Goal: Task Accomplishment & Management: Manage account settings

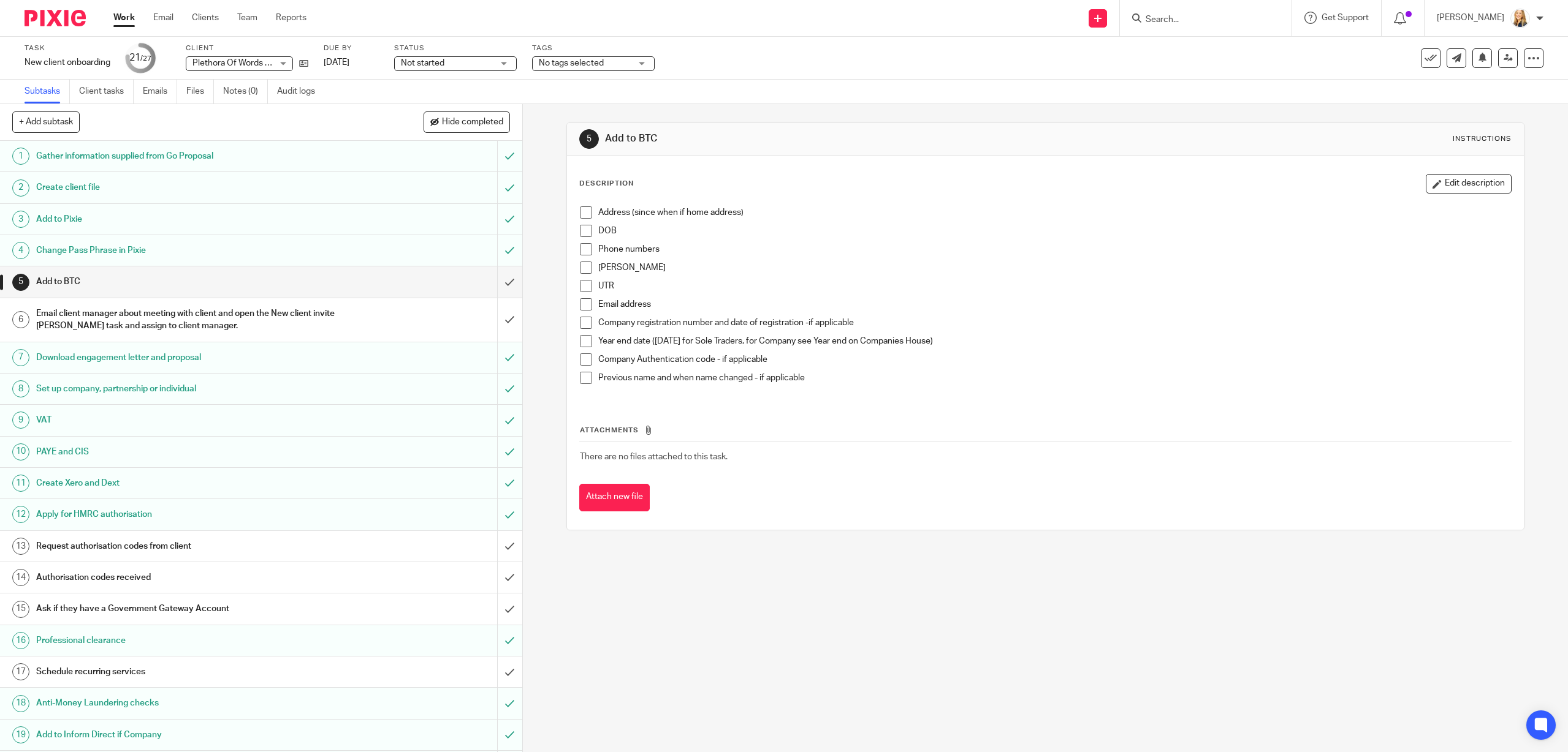
click at [1167, 19] on input "Search" at bounding box center [1199, 20] width 110 height 11
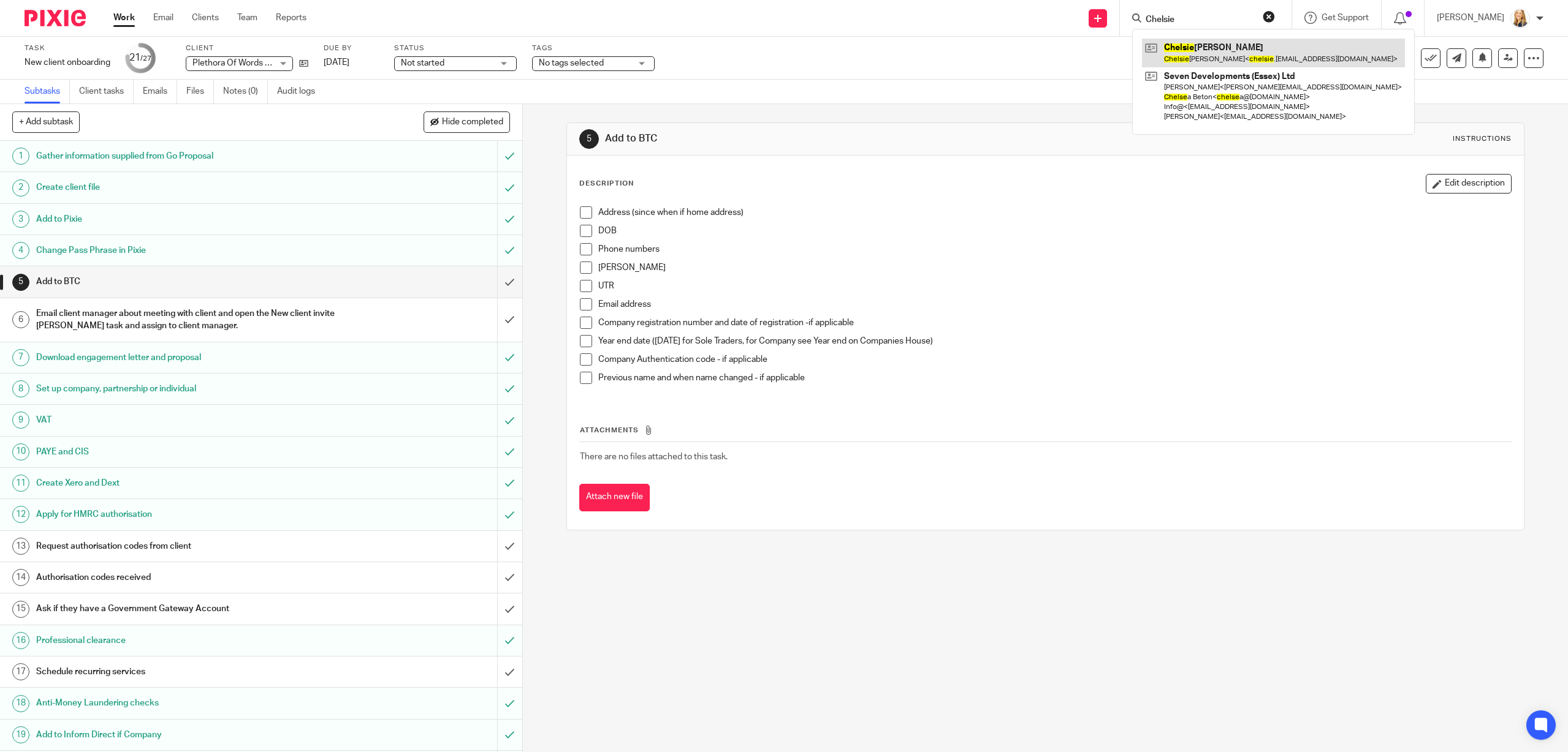
type input "Chelsie"
click at [1189, 48] on link at bounding box center [1273, 52] width 263 height 28
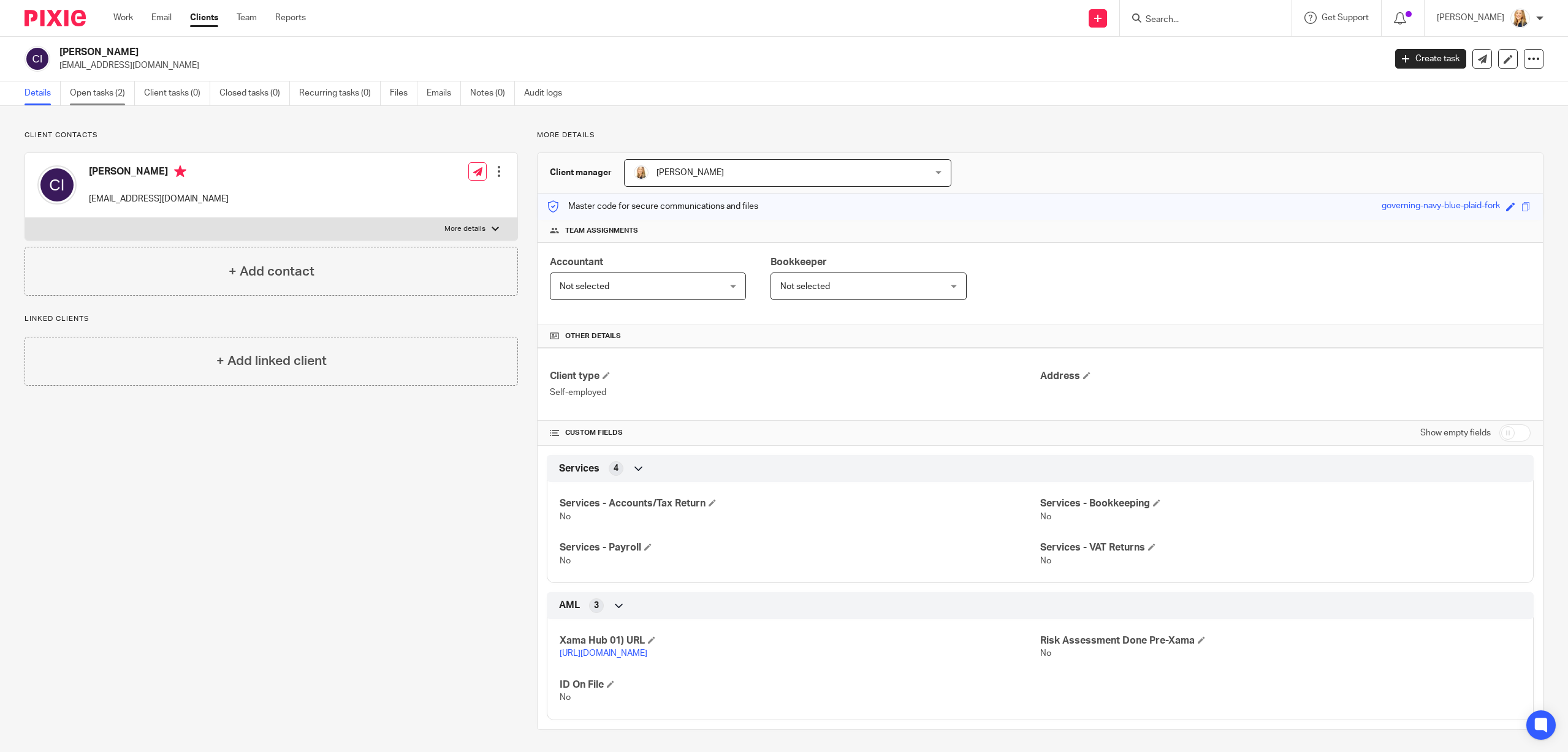
click at [103, 94] on link "Open tasks (2)" at bounding box center [102, 94] width 65 height 24
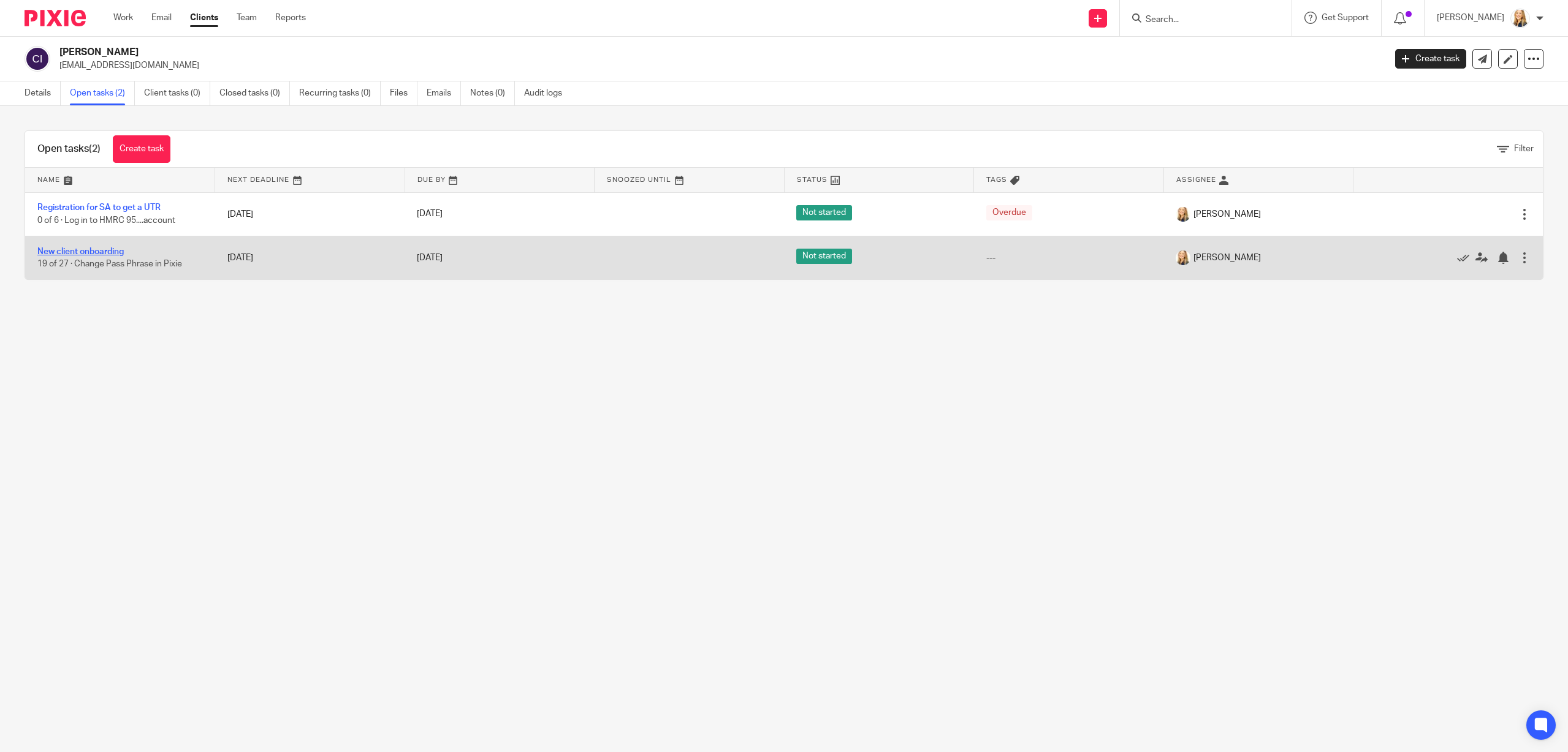
click at [98, 254] on link "New client onboarding" at bounding box center [80, 252] width 86 height 9
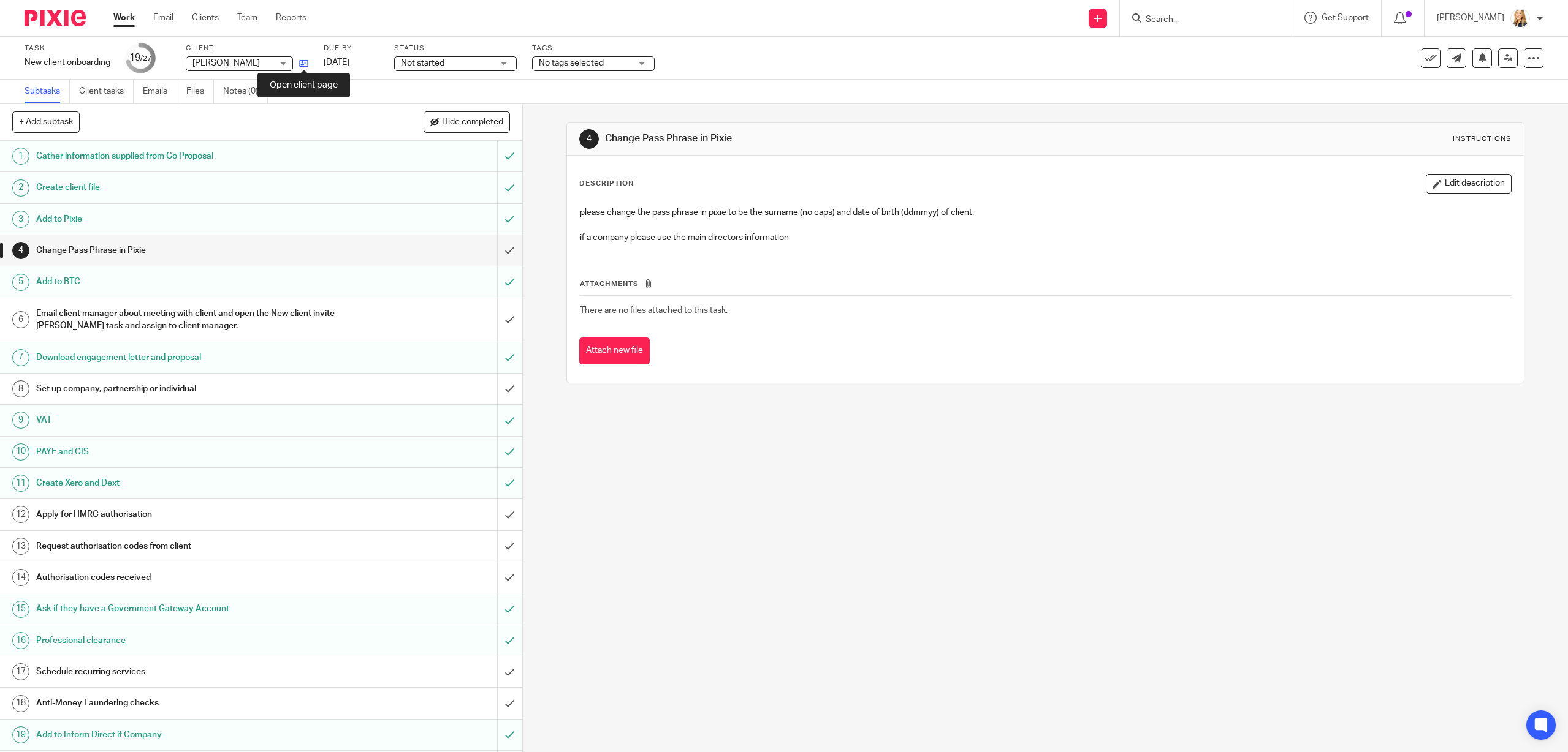
click at [305, 64] on icon at bounding box center [304, 64] width 9 height 9
click at [1184, 21] on input "Search" at bounding box center [1199, 20] width 110 height 11
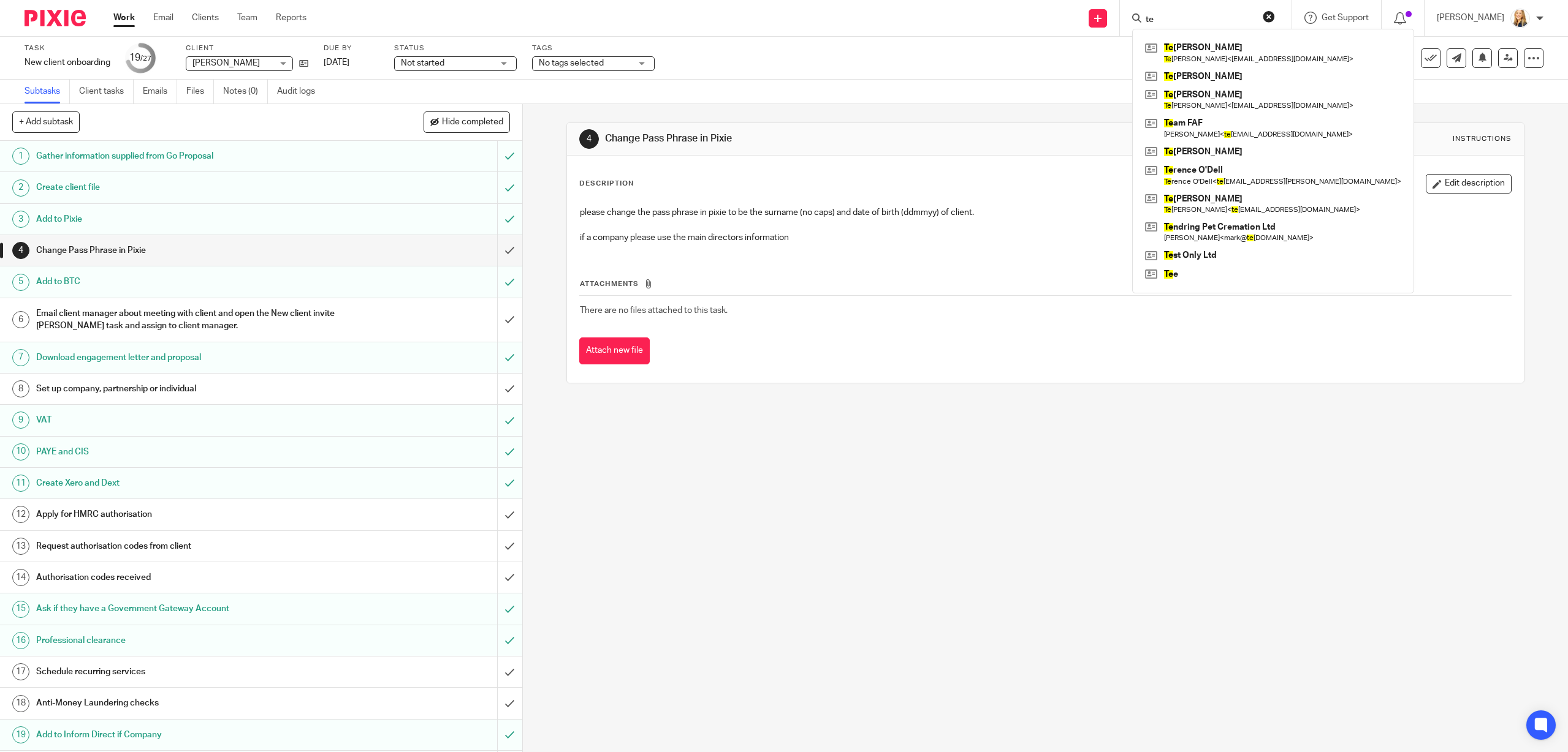
type input "te"
click at [512, 704] on input "submit" at bounding box center [261, 703] width 522 height 31
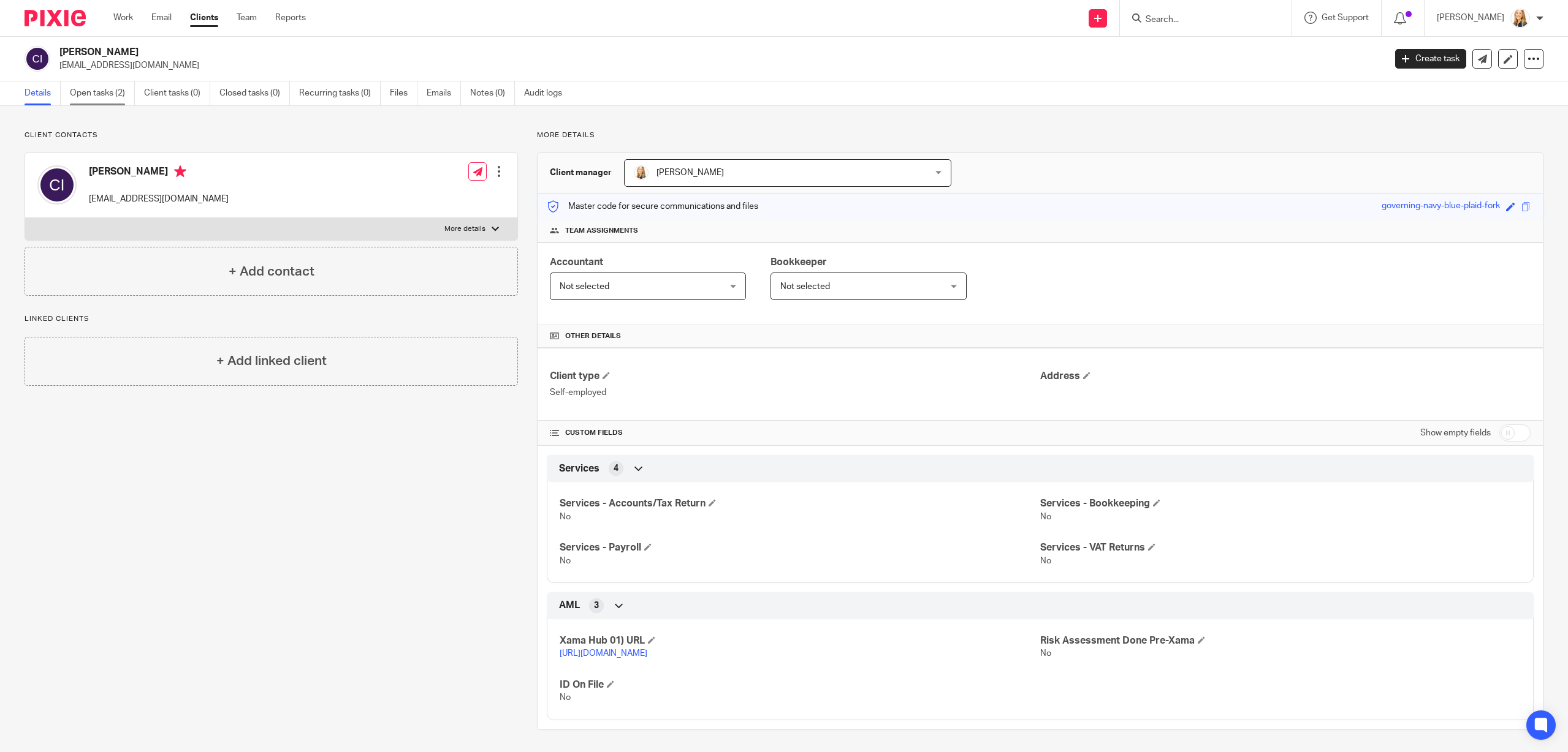
click at [114, 94] on link "Open tasks (2)" at bounding box center [102, 94] width 65 height 24
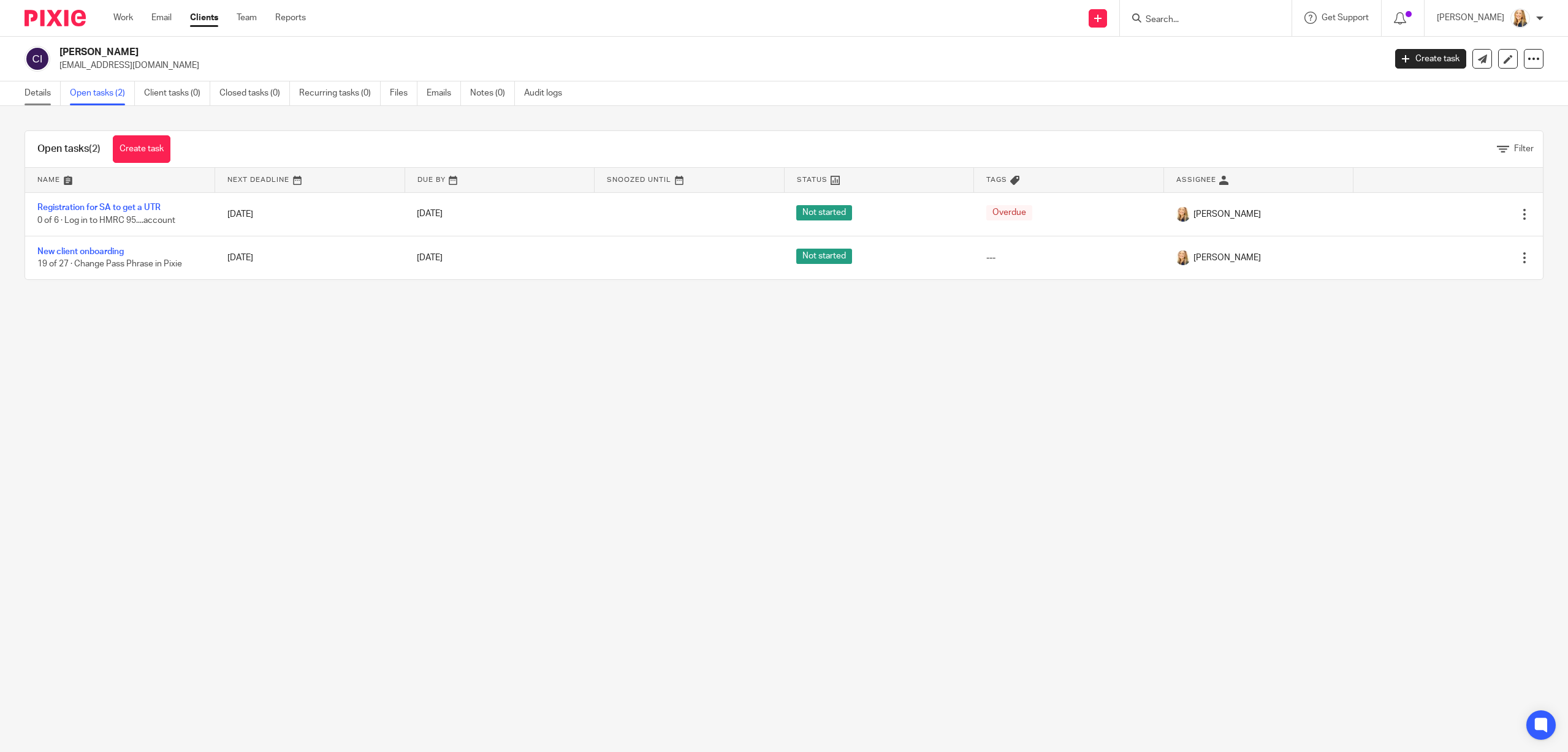
click at [48, 92] on link "Details" at bounding box center [43, 94] width 36 height 24
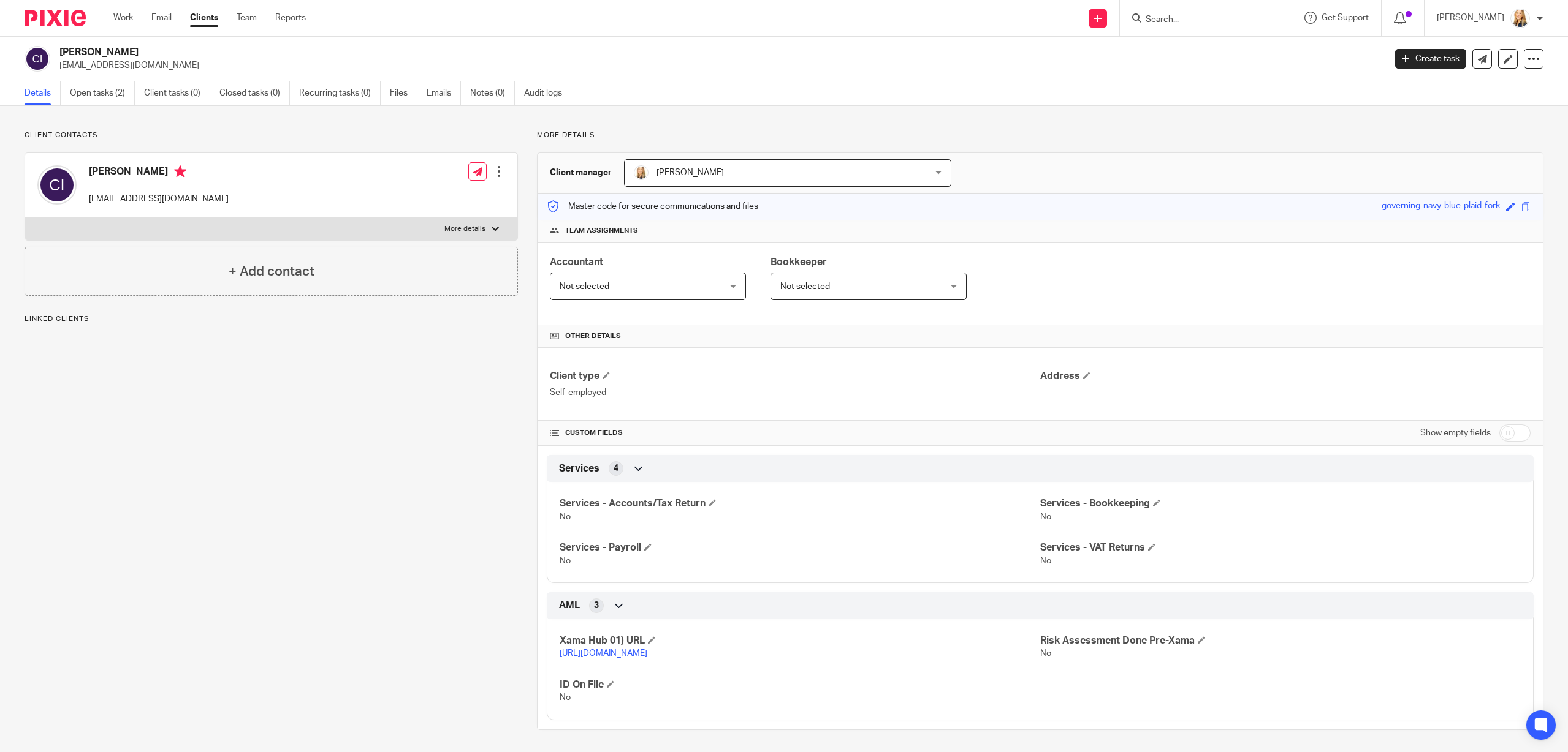
click at [648, 654] on link "https://platform.xamatech.com/portal/crm/clients/0a4ff710-8a68-11f0-af29-5b39b3…" at bounding box center [604, 653] width 88 height 9
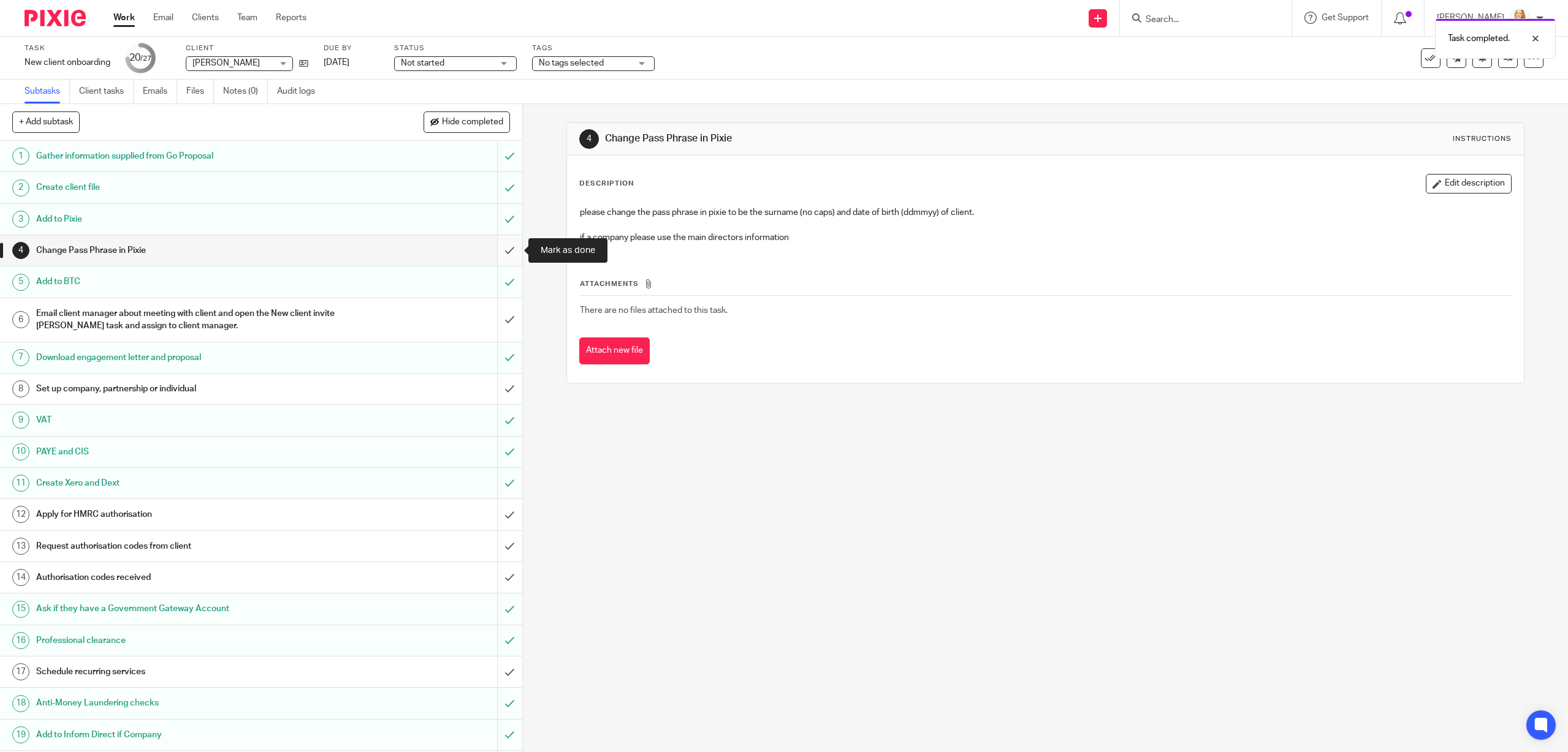
click at [509, 249] on input "submit" at bounding box center [261, 250] width 522 height 31
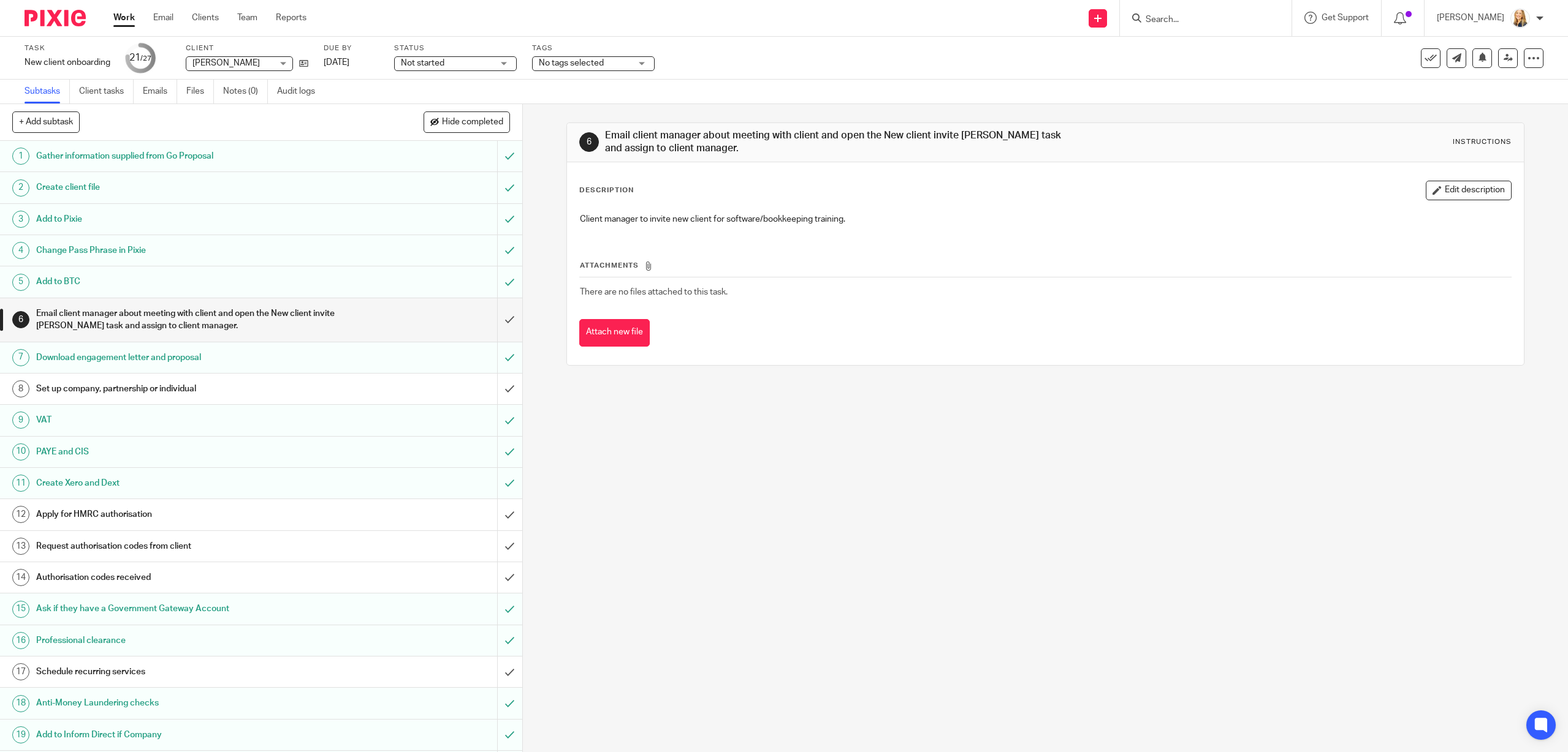
click at [1189, 22] on input "Search" at bounding box center [1199, 20] width 110 height 11
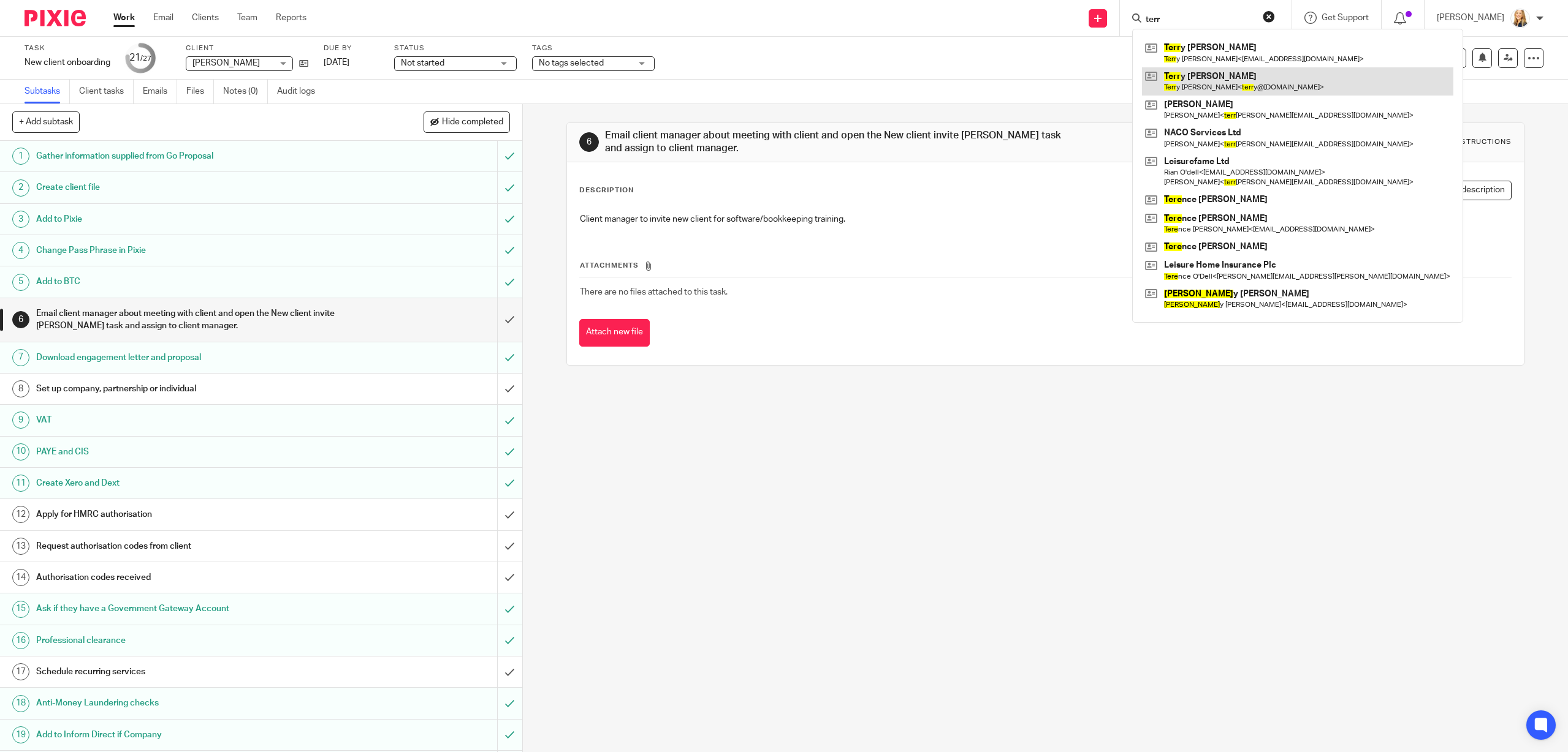
type input "terr"
click at [1235, 84] on link at bounding box center [1297, 82] width 311 height 28
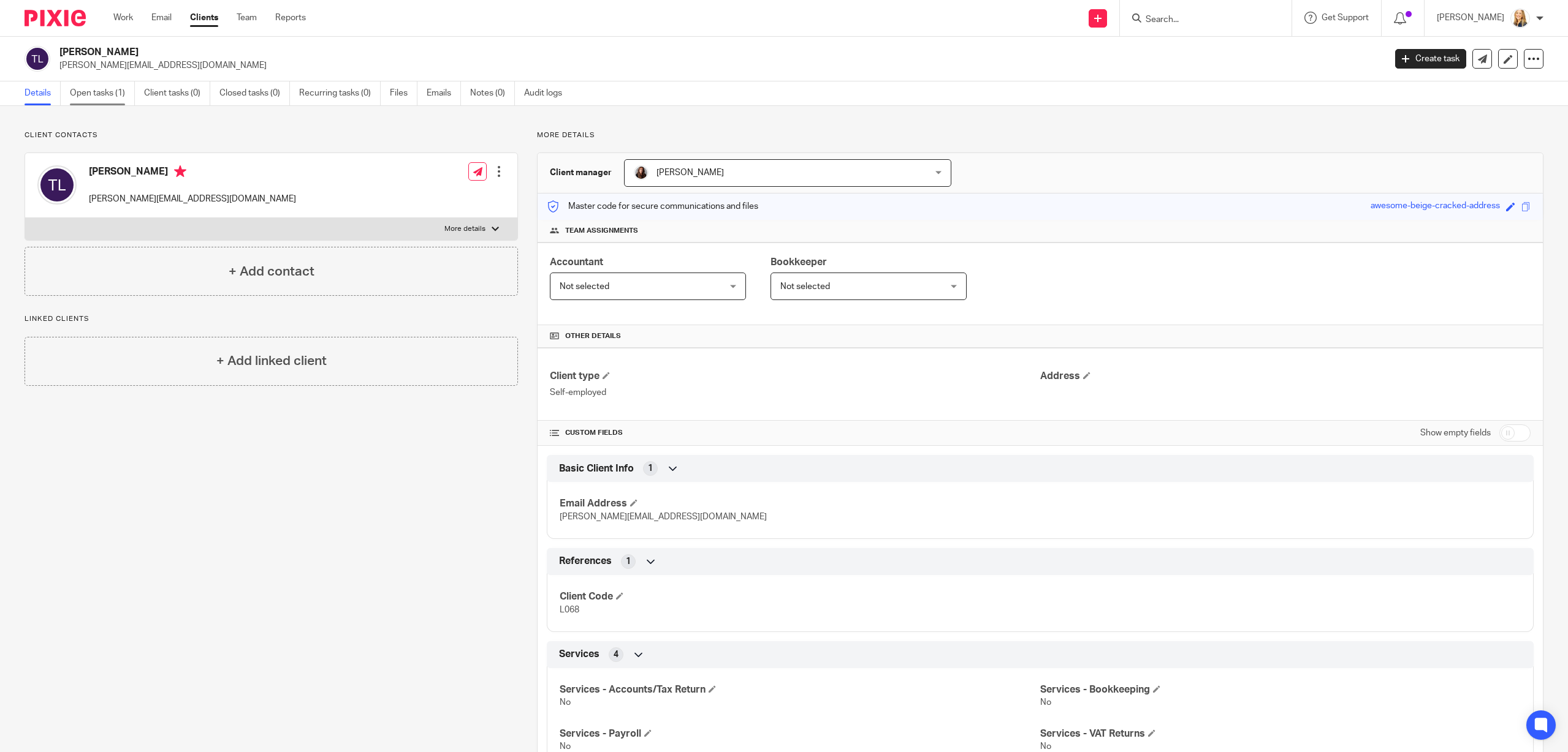
click at [83, 89] on link "Open tasks (1)" at bounding box center [102, 94] width 65 height 24
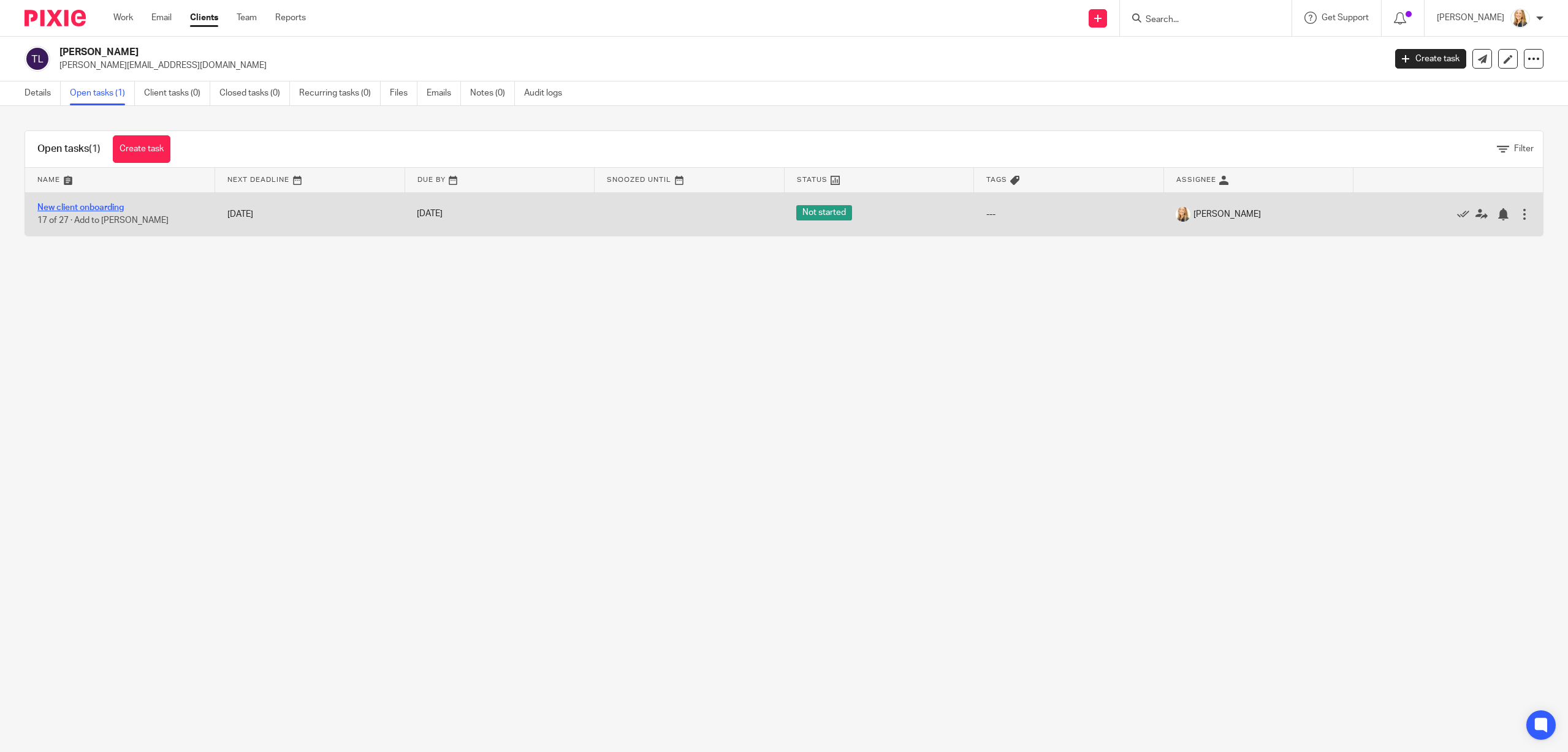
click at [84, 206] on link "New client onboarding" at bounding box center [80, 207] width 86 height 9
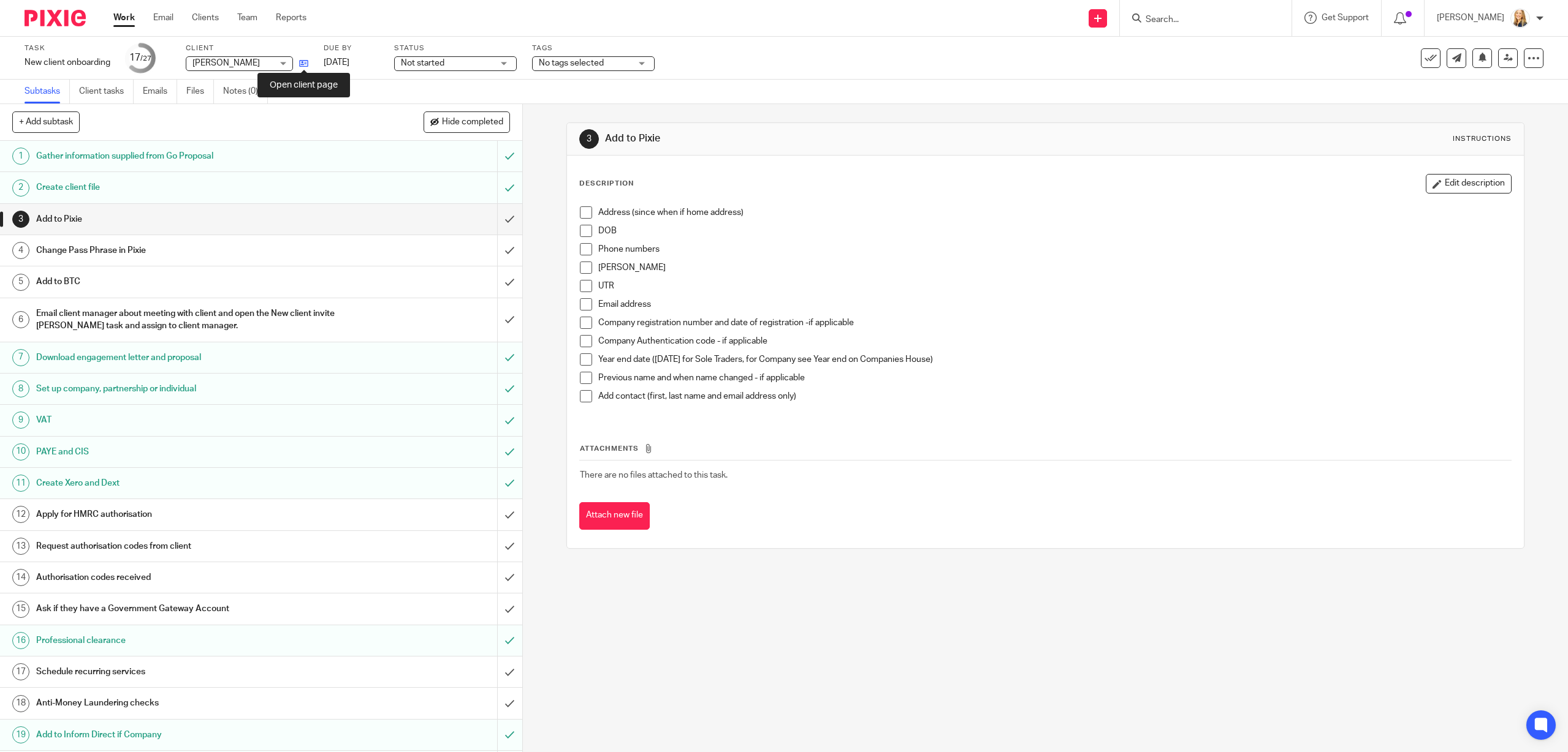
click at [303, 66] on icon at bounding box center [304, 64] width 9 height 9
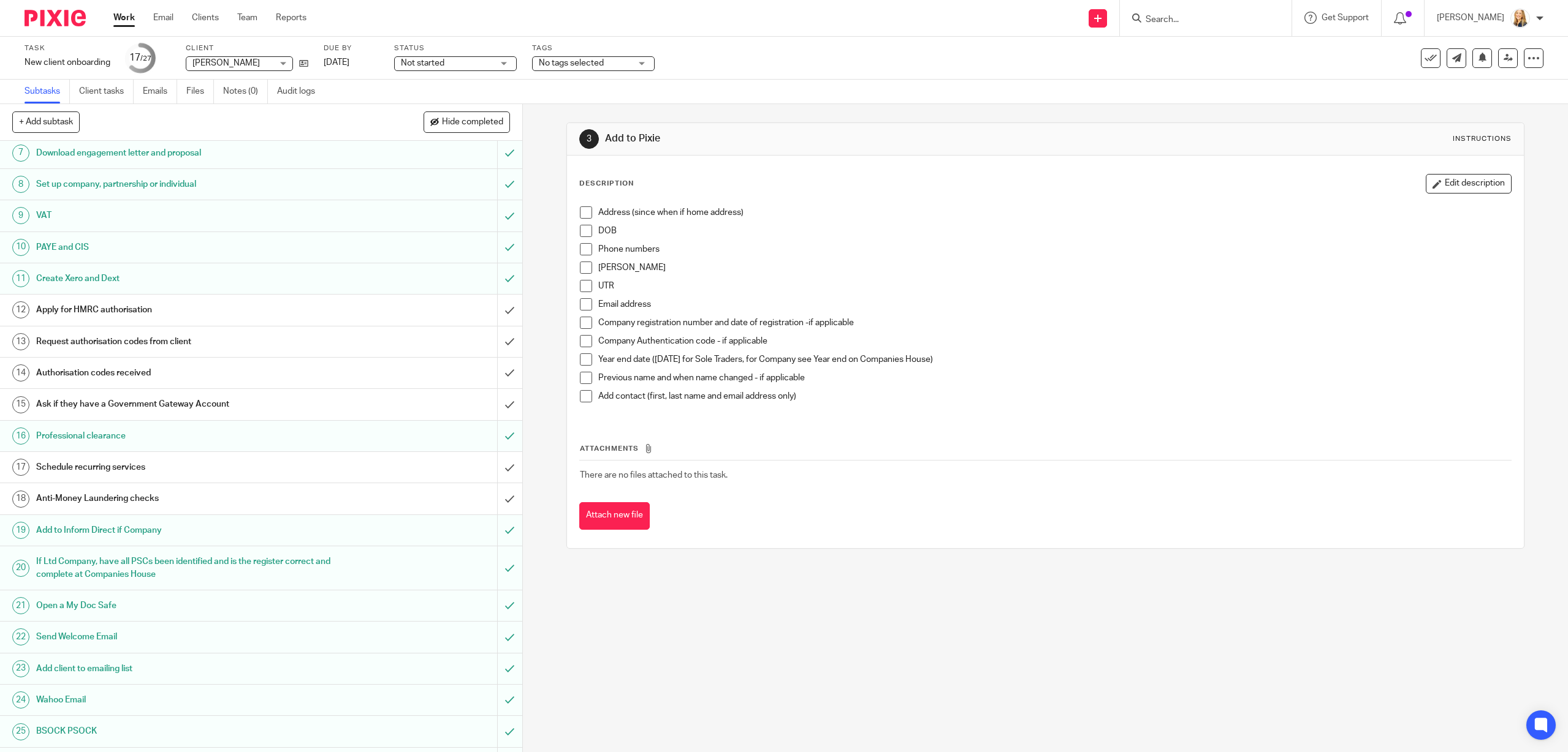
scroll to position [263, 0]
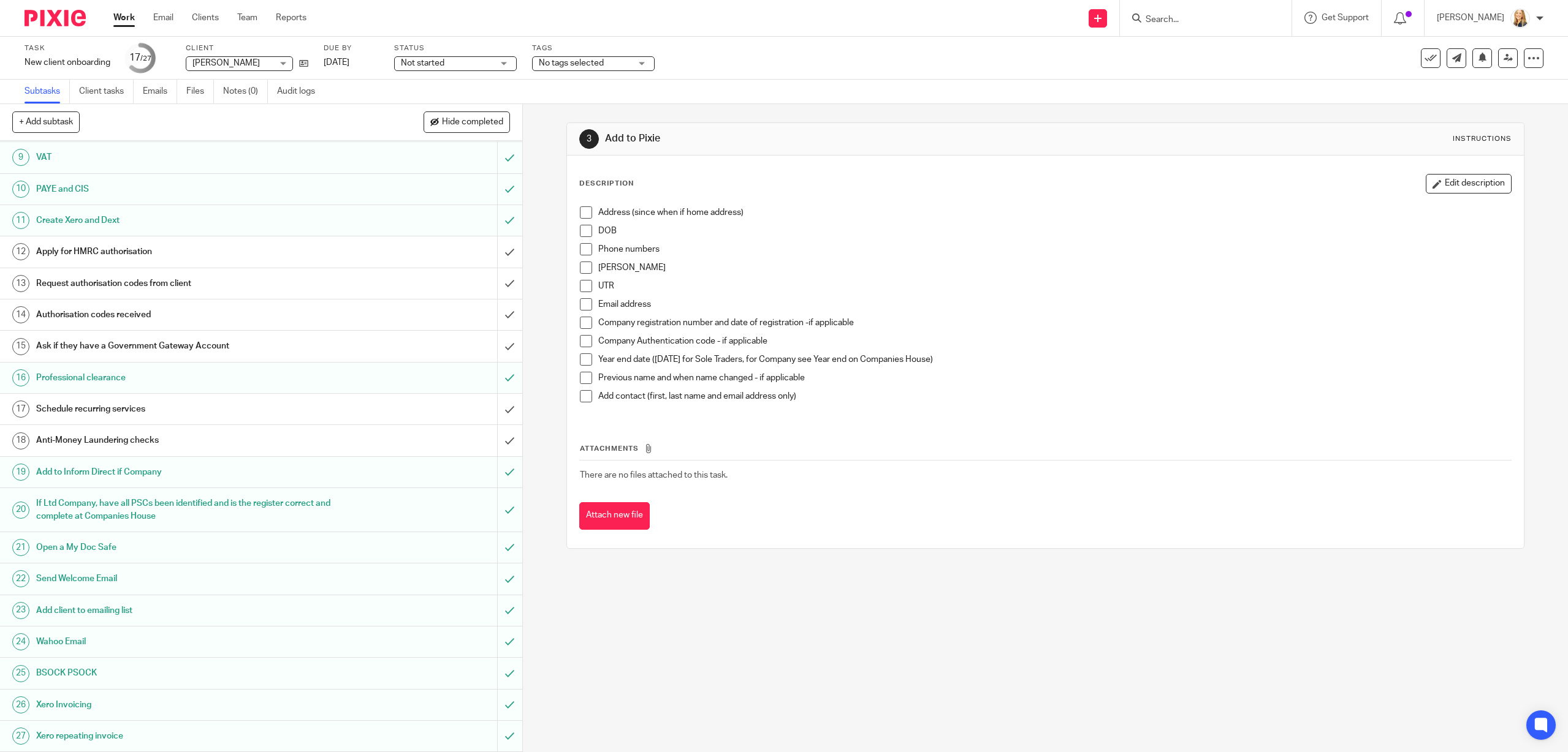
click at [302, 280] on h1 "Request authorisation codes from client" at bounding box center [185, 283] width 299 height 19
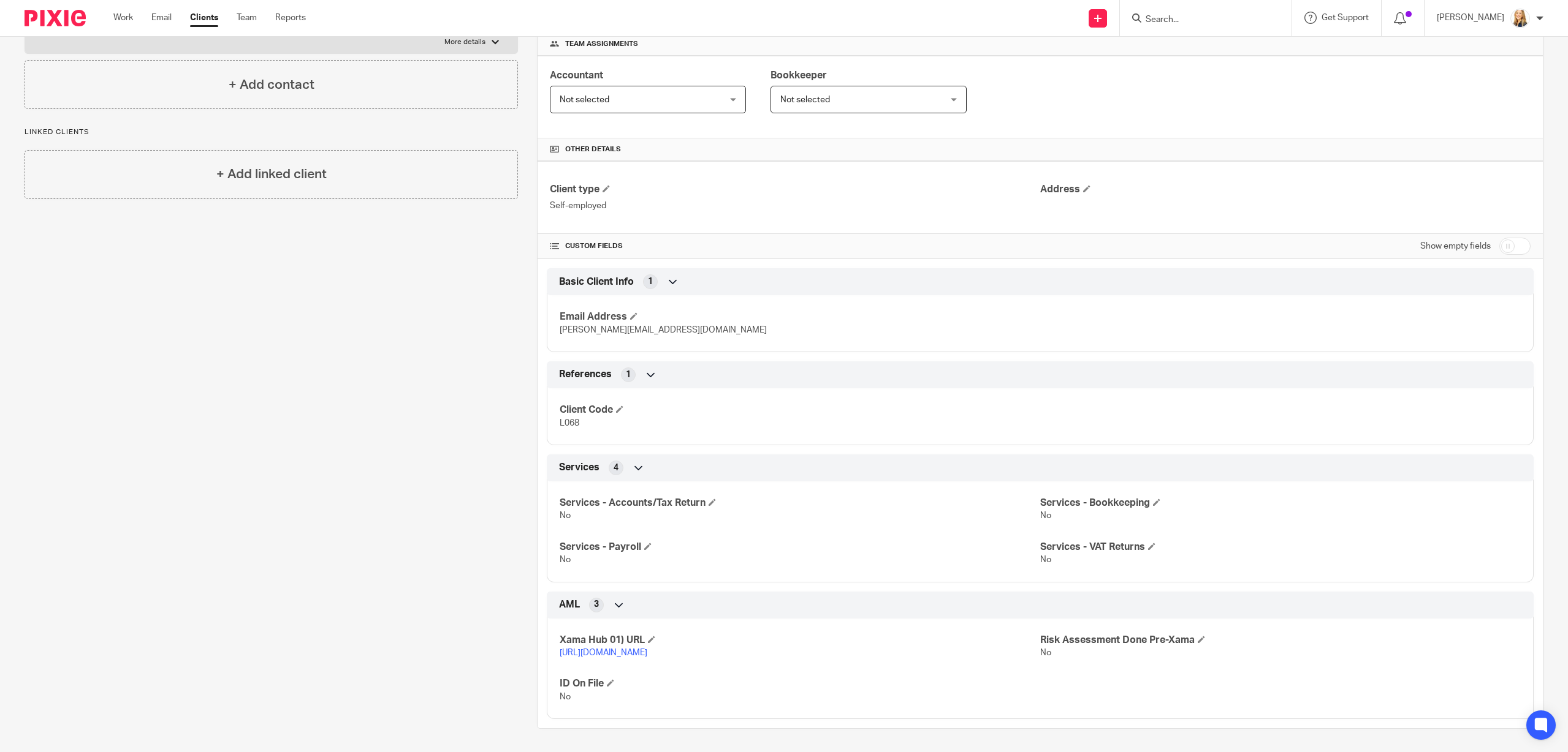
scroll to position [188, 0]
click at [617, 654] on link "https://platform.xamatech.com/portal/crm/clients/59bc3ae0-8f02-11f0-8e51-d56ec6…" at bounding box center [604, 651] width 88 height 9
drag, startPoint x: 1245, startPoint y: 29, endPoint x: 1231, endPoint y: 28, distance: 14.0
click at [1243, 29] on div at bounding box center [1205, 18] width 171 height 36
click at [1212, 25] on form at bounding box center [1209, 18] width 131 height 15
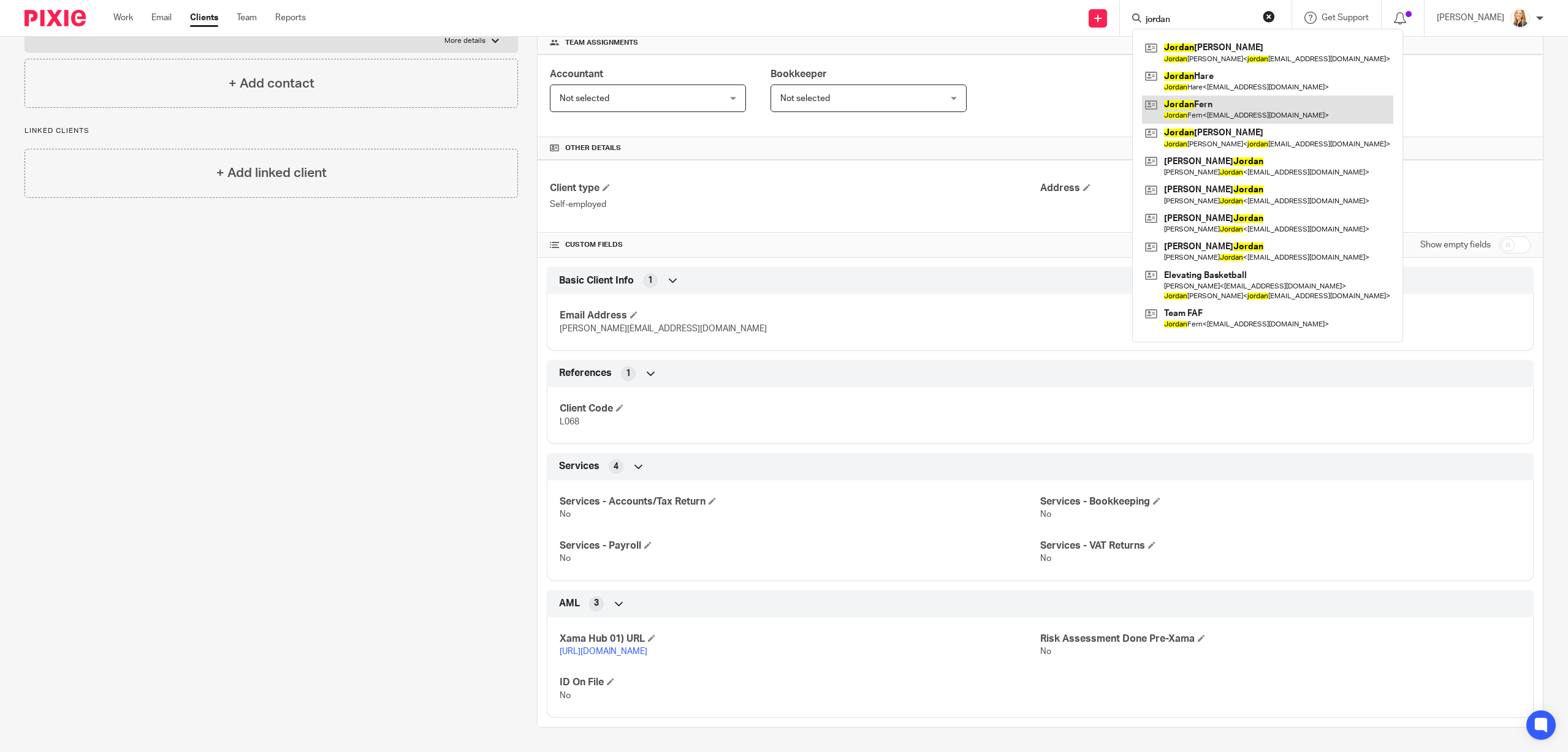
type input "jordan"
click at [1253, 119] on link at bounding box center [1267, 110] width 251 height 28
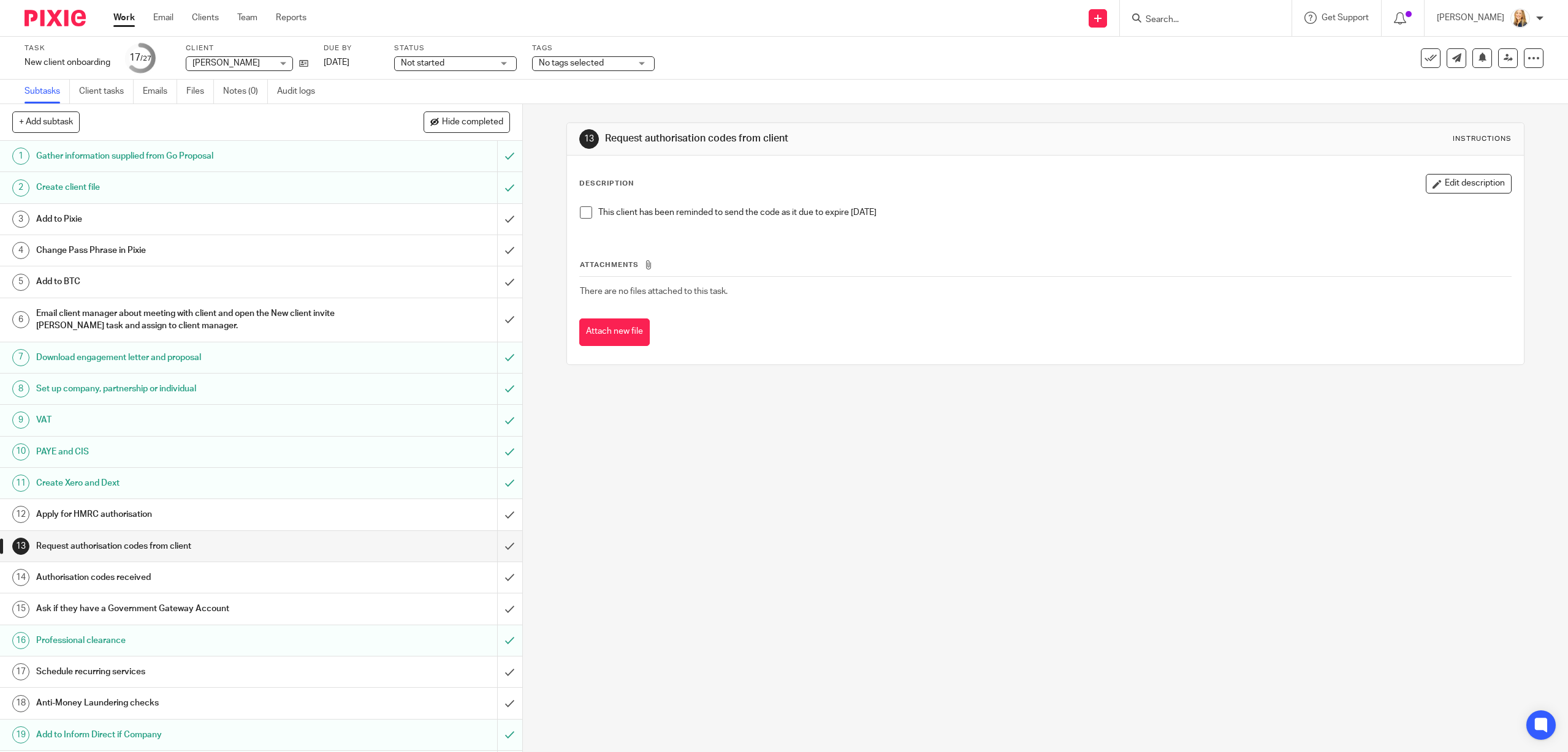
click at [481, 516] on div "Apply for HMRC authorisation" at bounding box center [260, 514] width 449 height 19
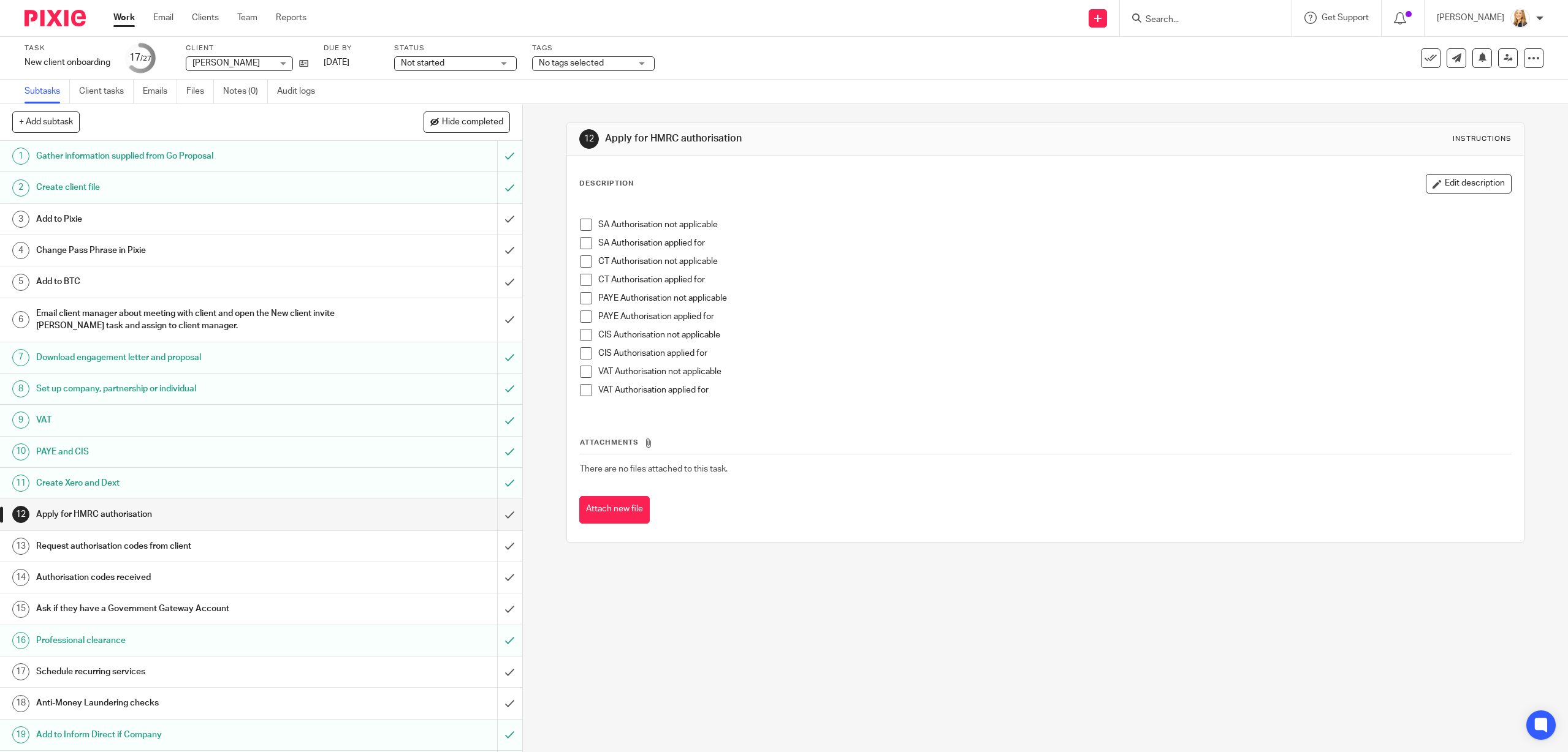
click at [586, 242] on span at bounding box center [586, 243] width 12 height 12
click at [512, 512] on input "submit" at bounding box center [261, 514] width 522 height 31
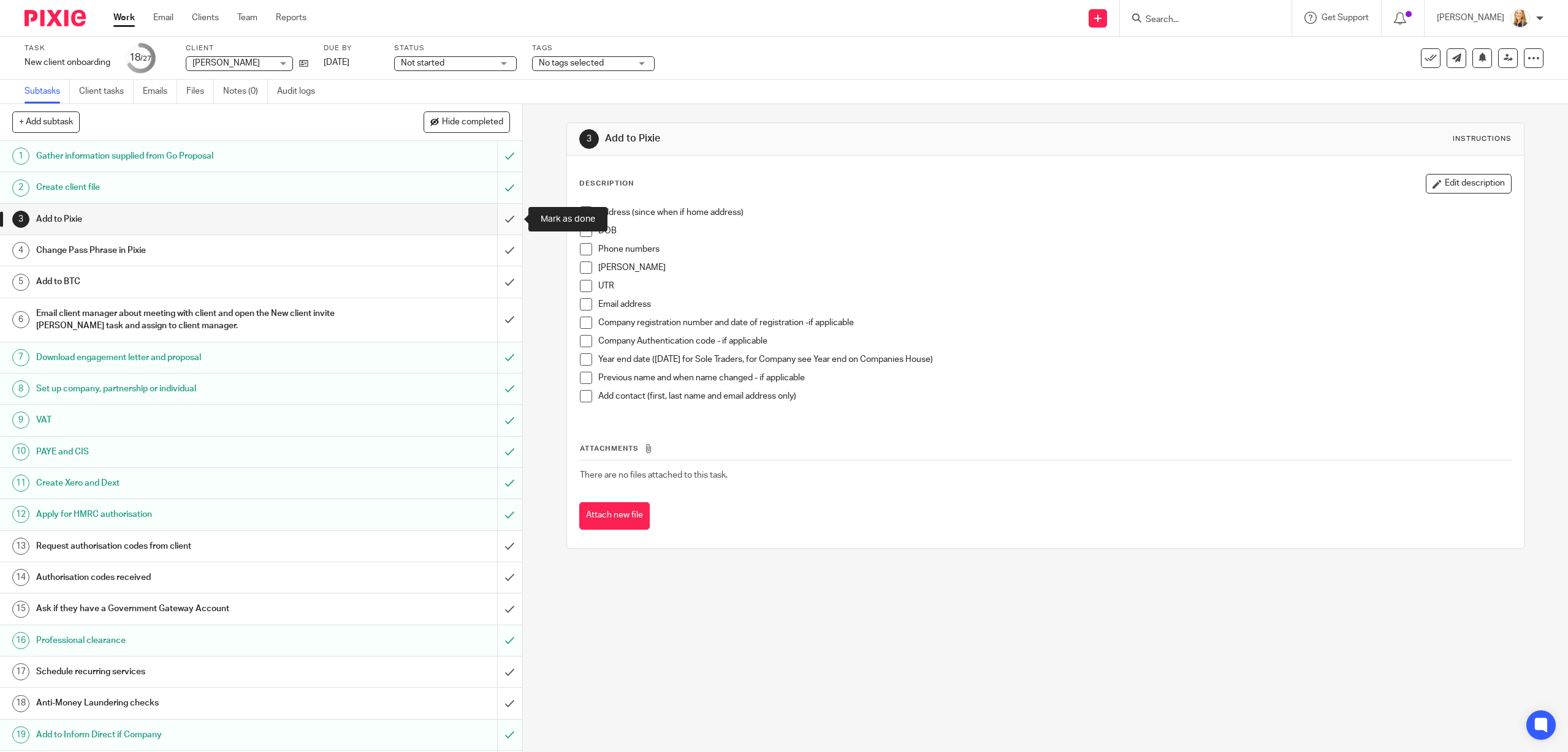
click at [509, 221] on input "submit" at bounding box center [261, 219] width 522 height 31
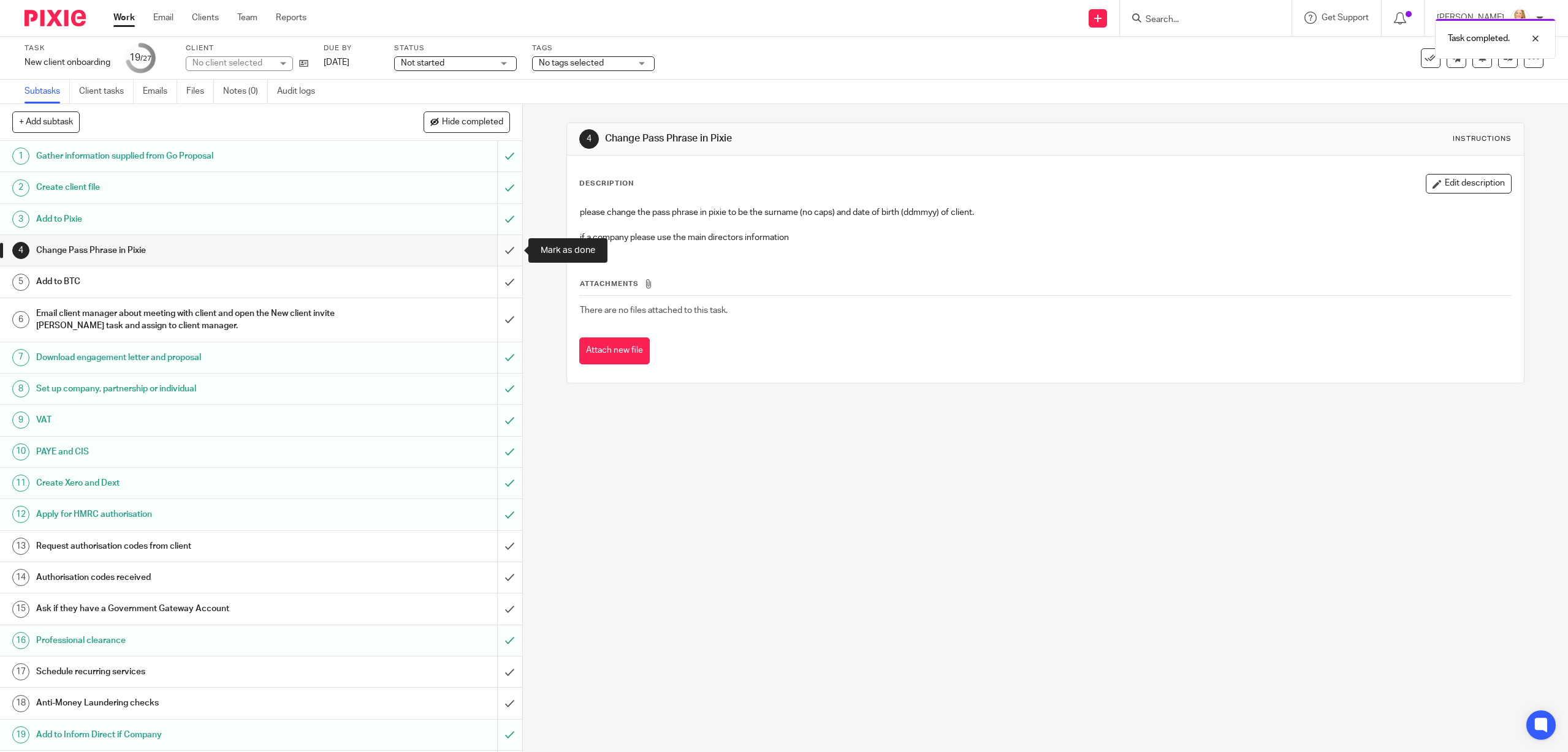
click at [508, 254] on input "submit" at bounding box center [261, 250] width 522 height 31
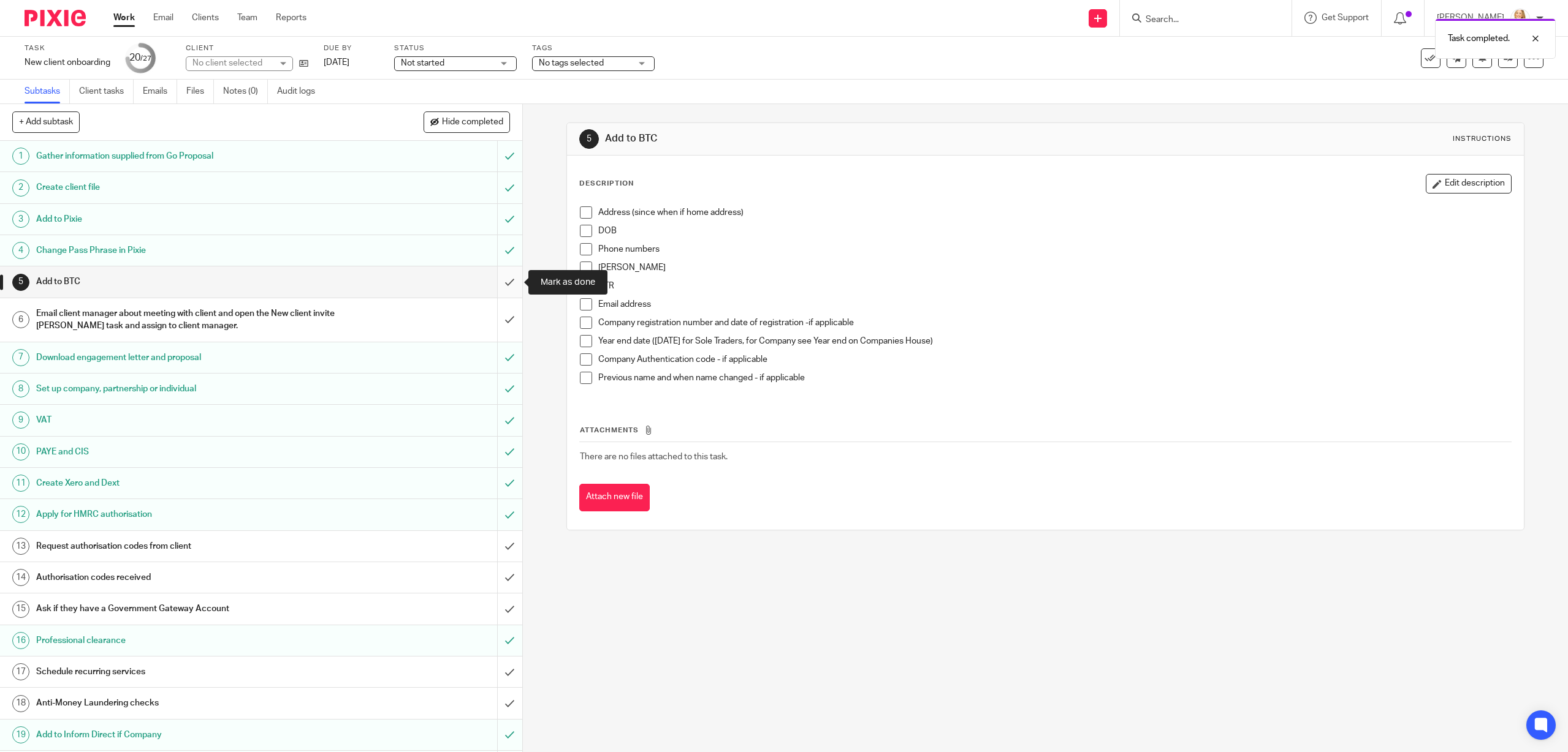
click at [508, 282] on input "submit" at bounding box center [261, 281] width 522 height 31
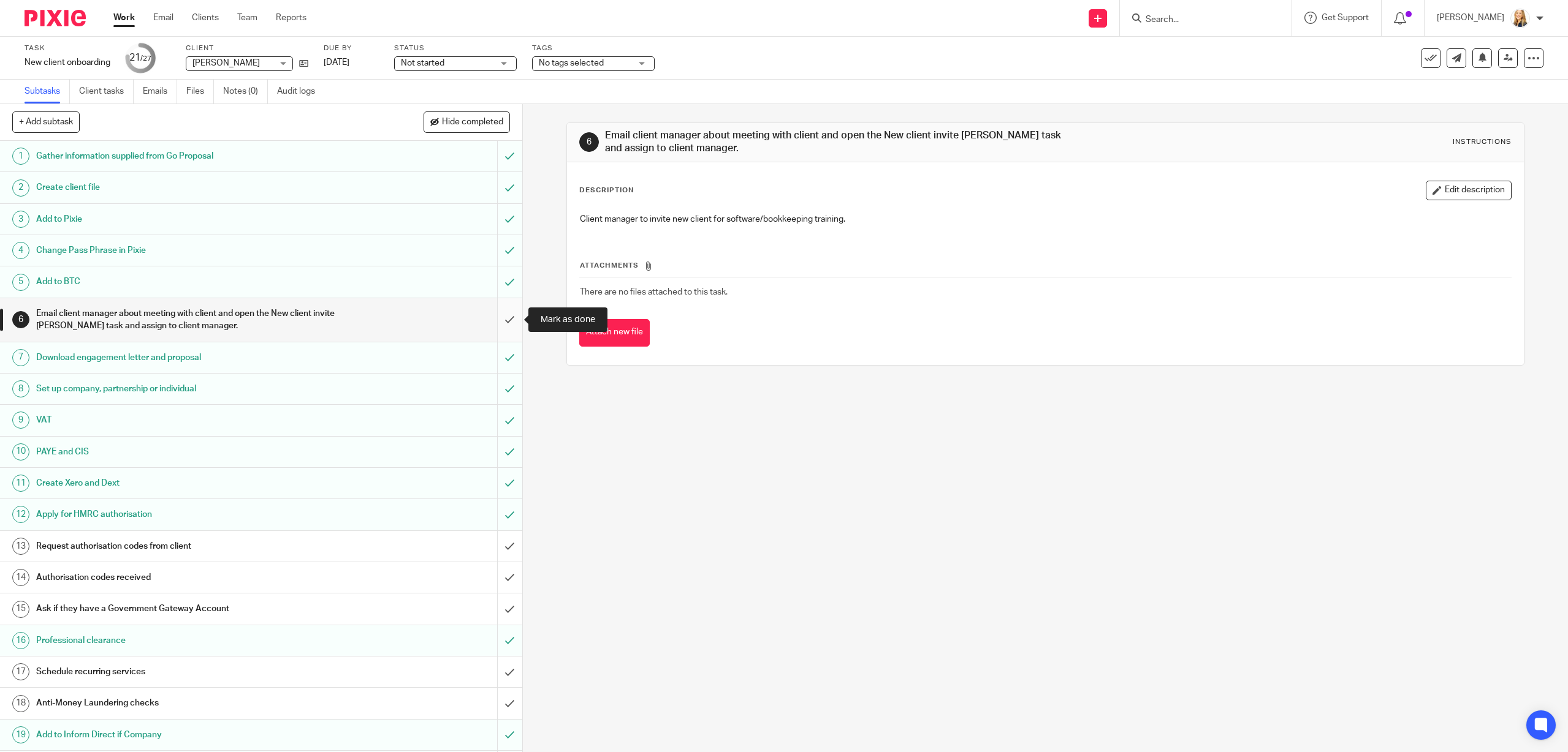
click at [510, 317] on input "submit" at bounding box center [261, 320] width 522 height 44
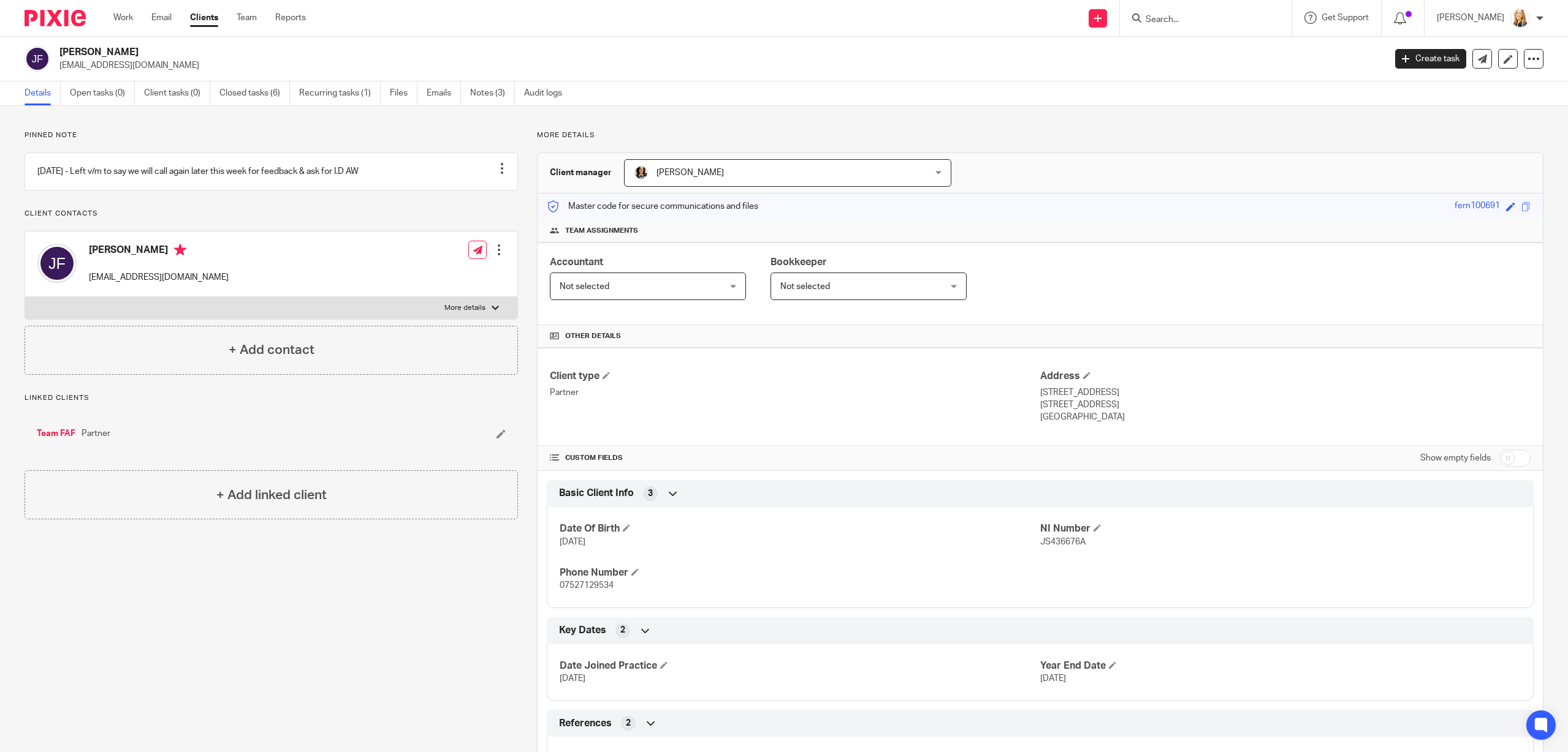
click at [54, 440] on link "Team FAF" at bounding box center [56, 433] width 39 height 12
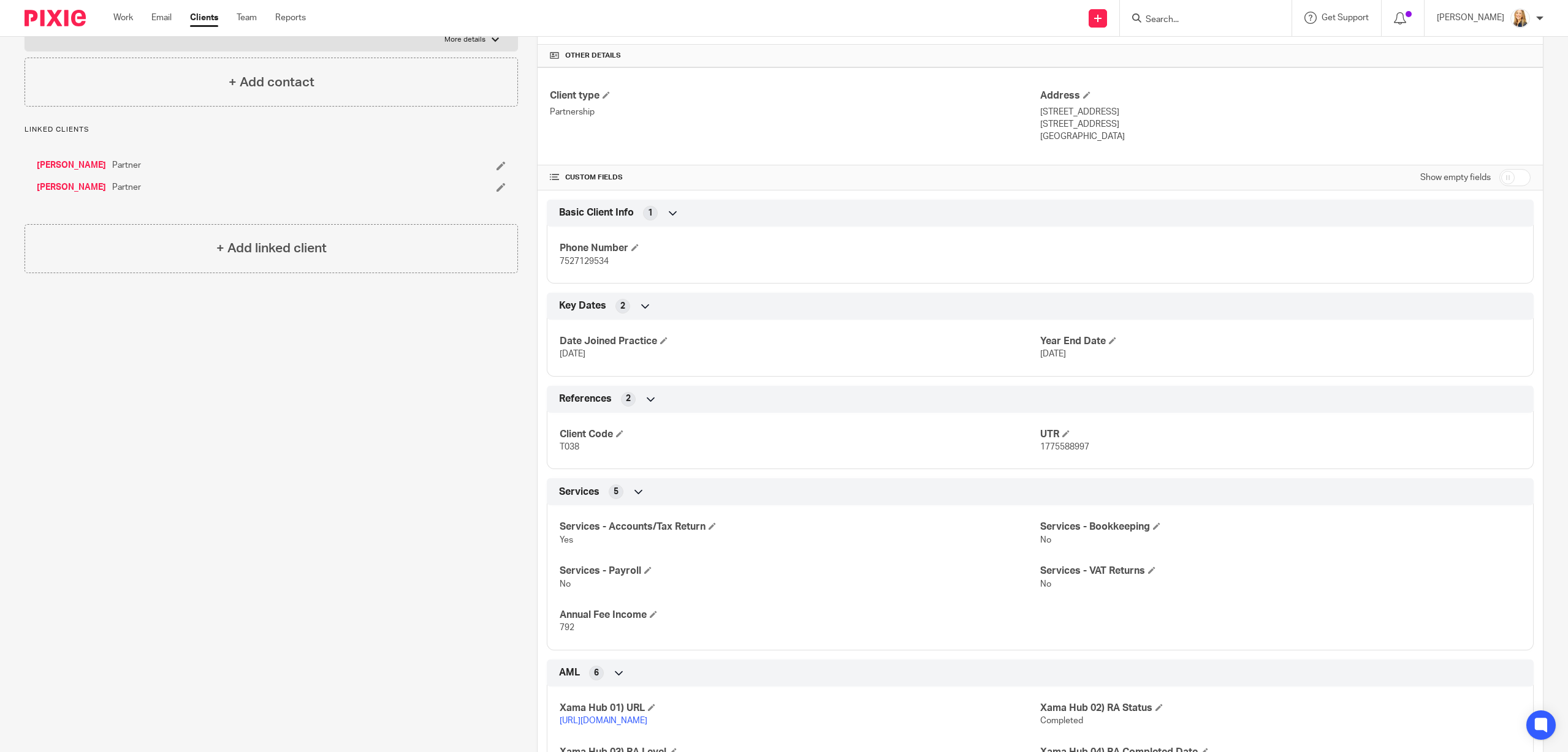
scroll to position [281, 0]
click at [52, 193] on link "[PERSON_NAME]" at bounding box center [71, 187] width 69 height 12
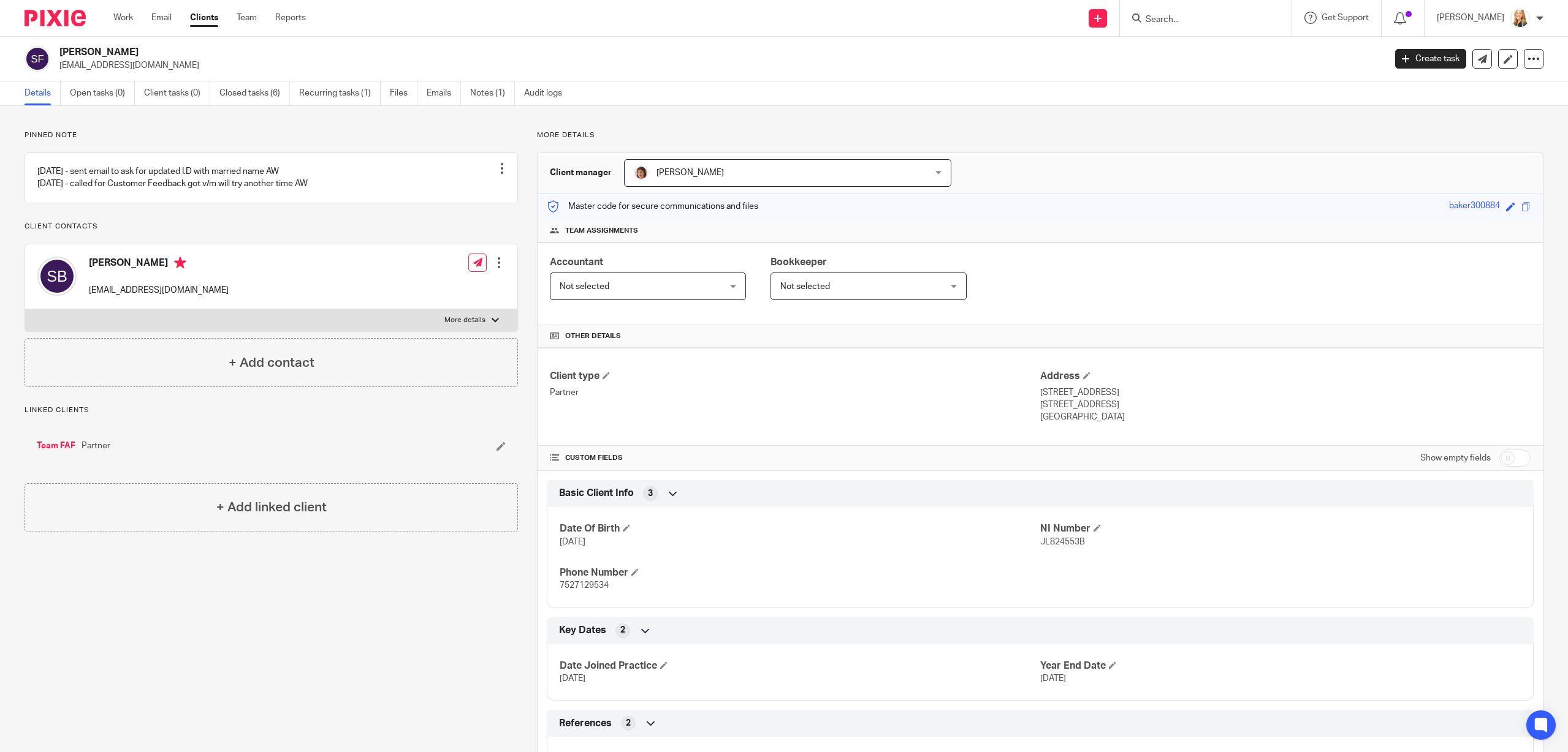
drag, startPoint x: 90, startPoint y: 305, endPoint x: 233, endPoint y: 308, distance: 143.0
click at [228, 297] on p "[EMAIL_ADDRESS][DOMAIN_NAME]" at bounding box center [159, 290] width 139 height 12
copy p "[EMAIL_ADDRESS][DOMAIN_NAME]"
click at [319, 96] on link "Recurring tasks (1)" at bounding box center [339, 94] width 82 height 24
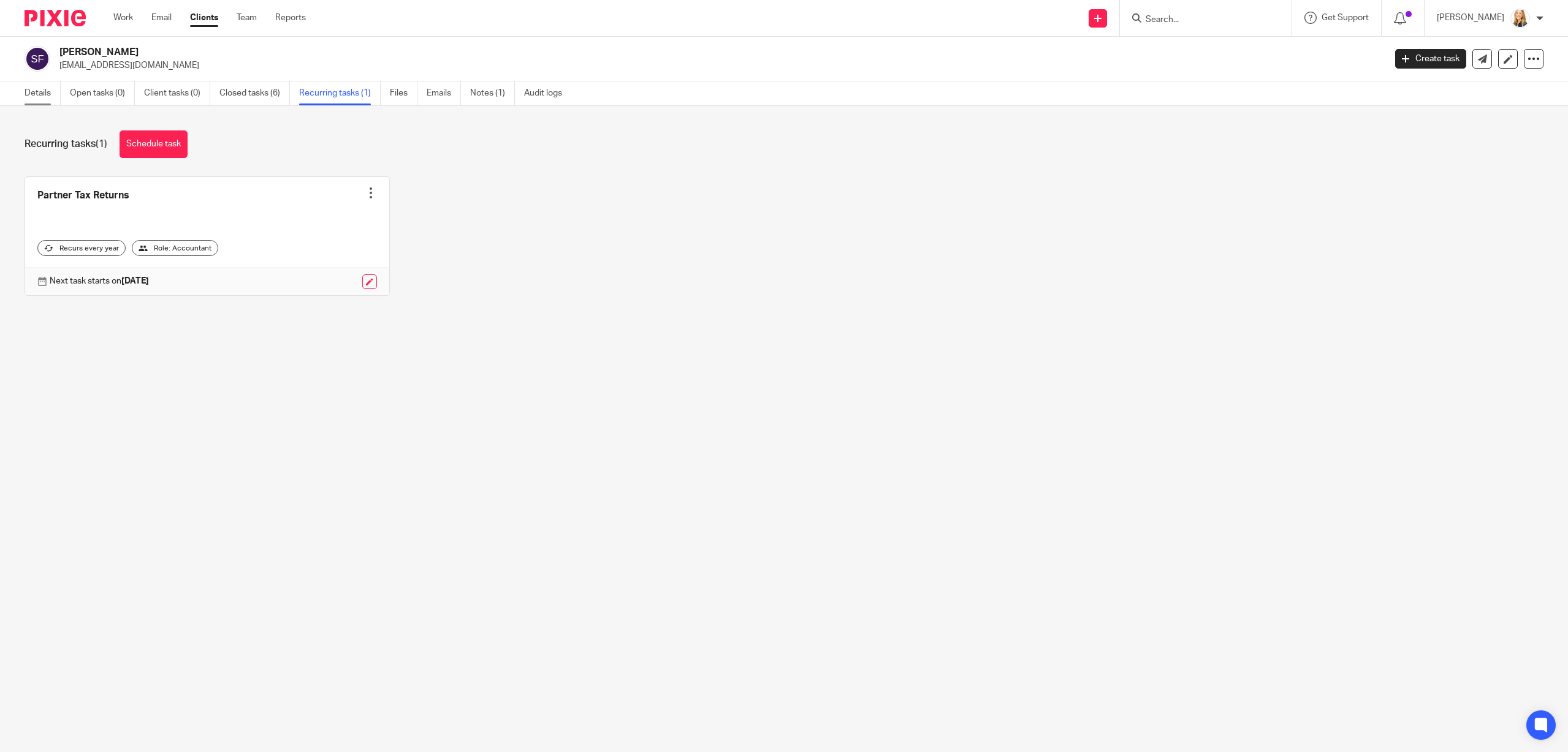
click at [44, 94] on link "Details" at bounding box center [43, 94] width 36 height 24
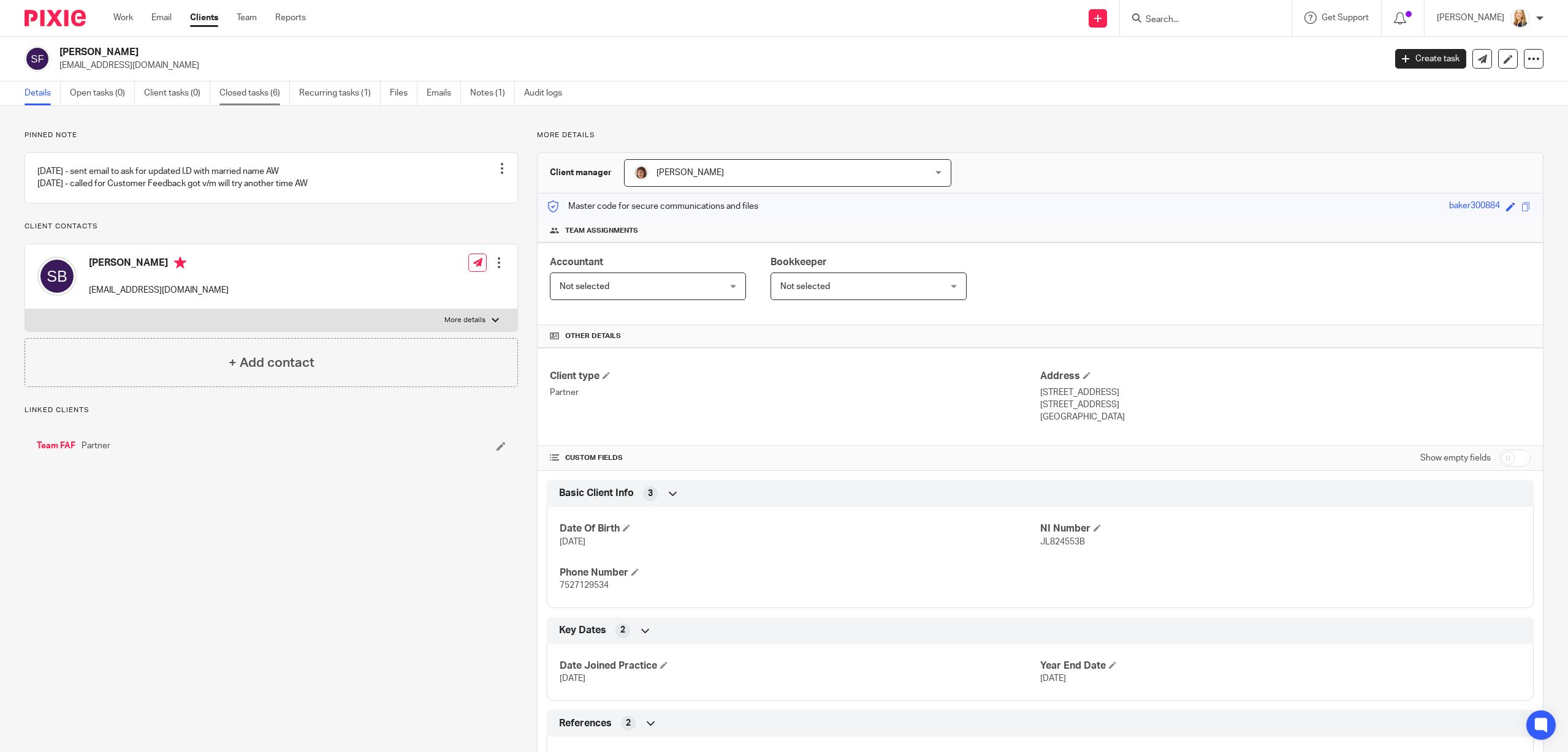
click at [233, 95] on link "Closed tasks (6)" at bounding box center [254, 94] width 70 height 24
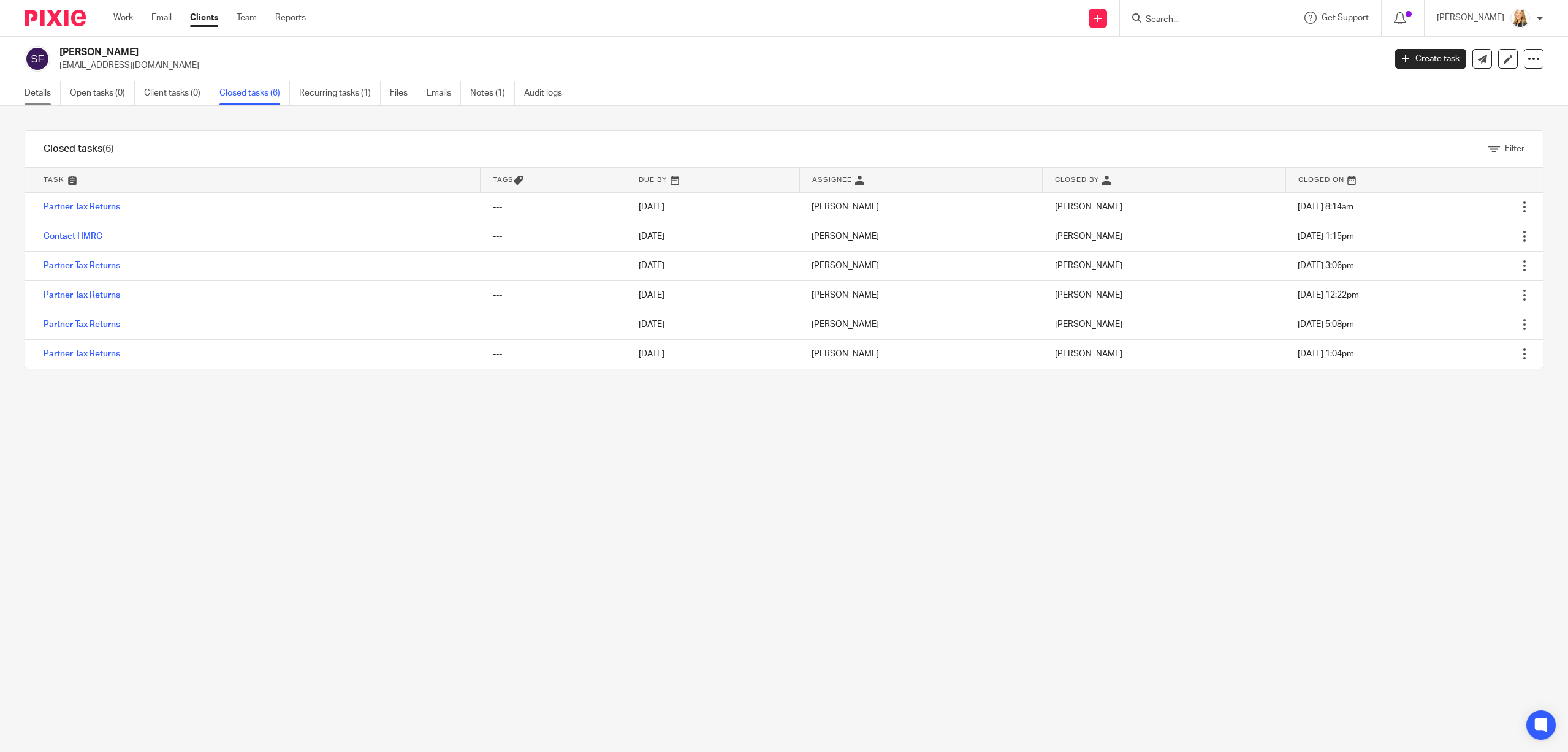
click at [41, 94] on link "Details" at bounding box center [43, 94] width 36 height 24
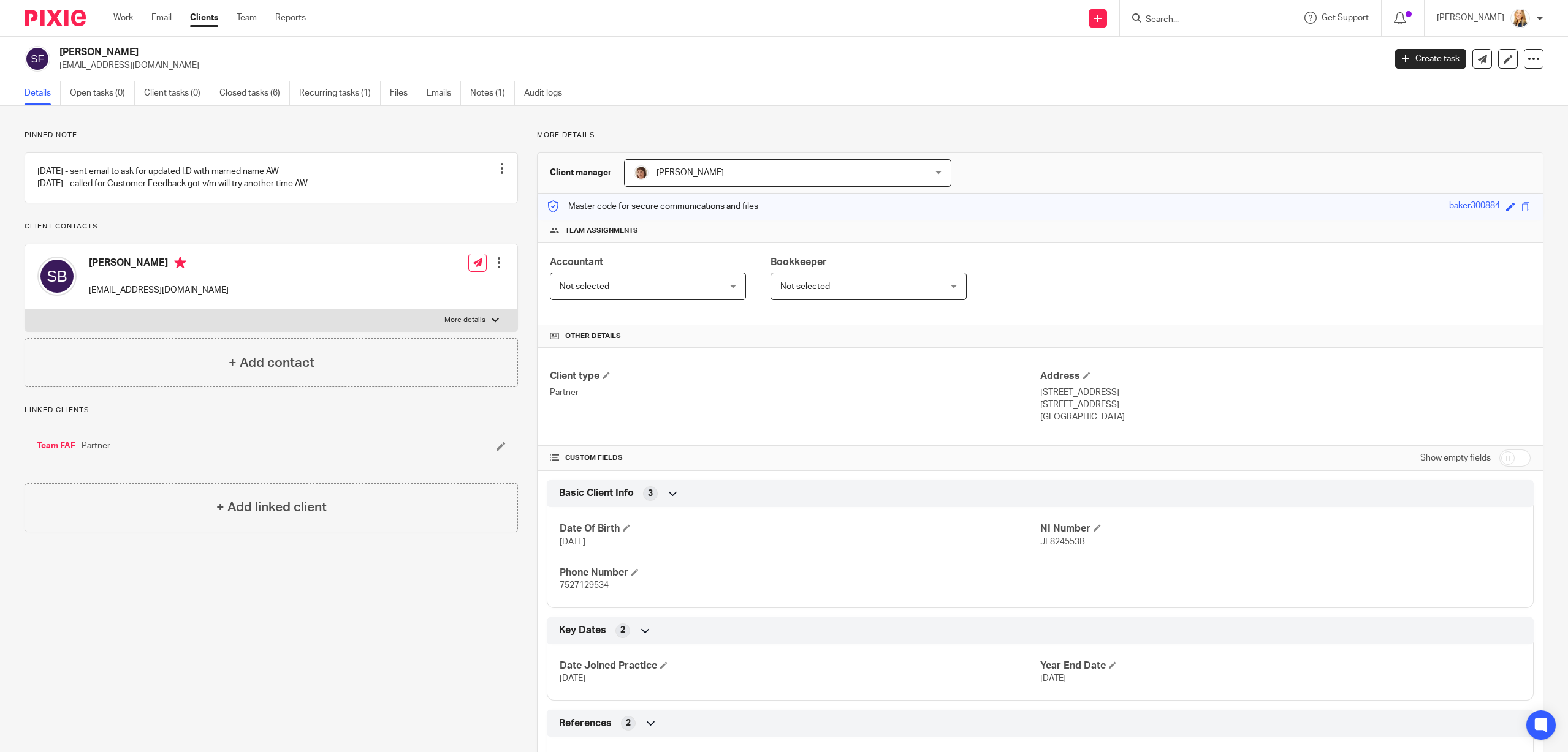
click at [55, 452] on link "Team FAF" at bounding box center [56, 446] width 39 height 12
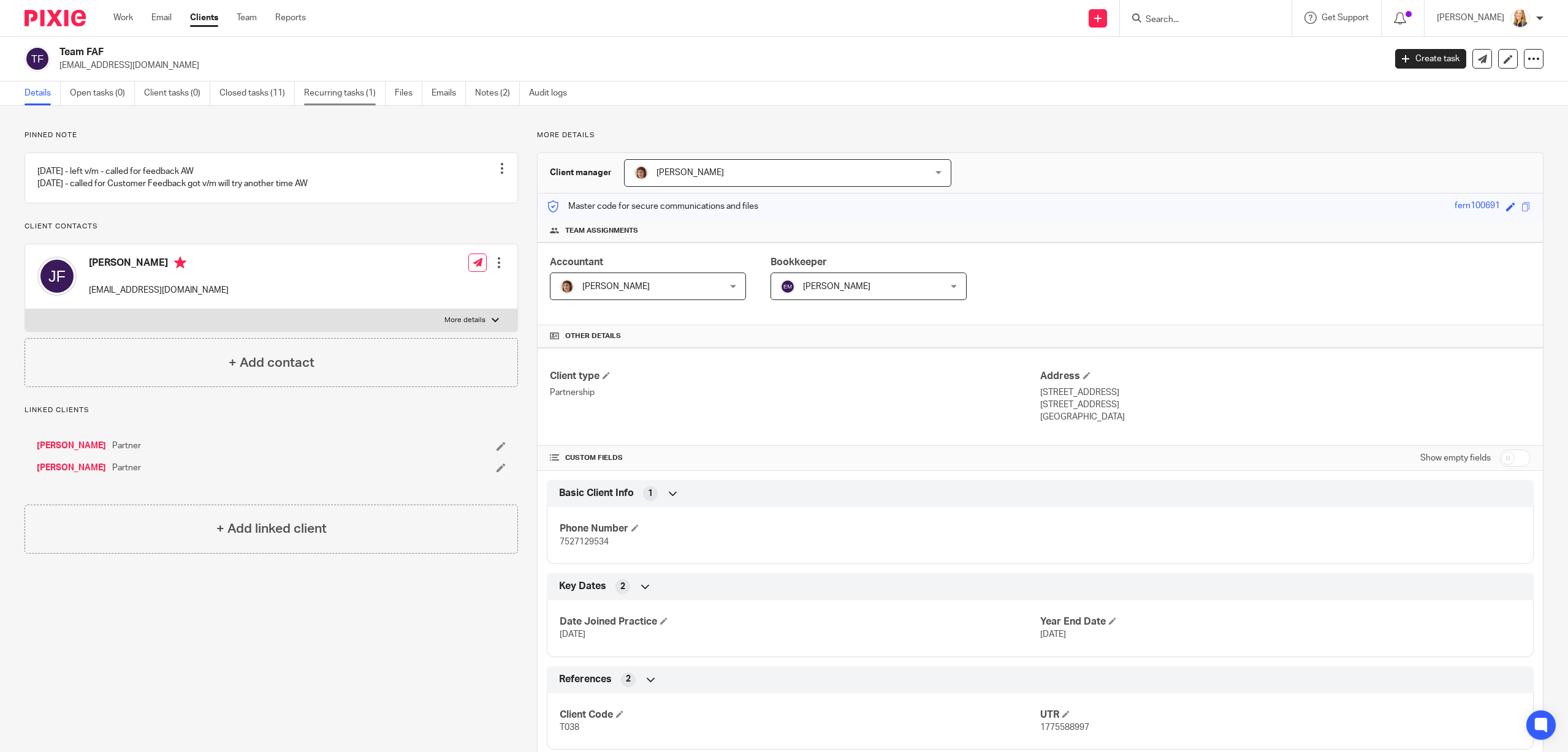
click at [357, 94] on link "Recurring tasks (1)" at bounding box center [345, 94] width 82 height 24
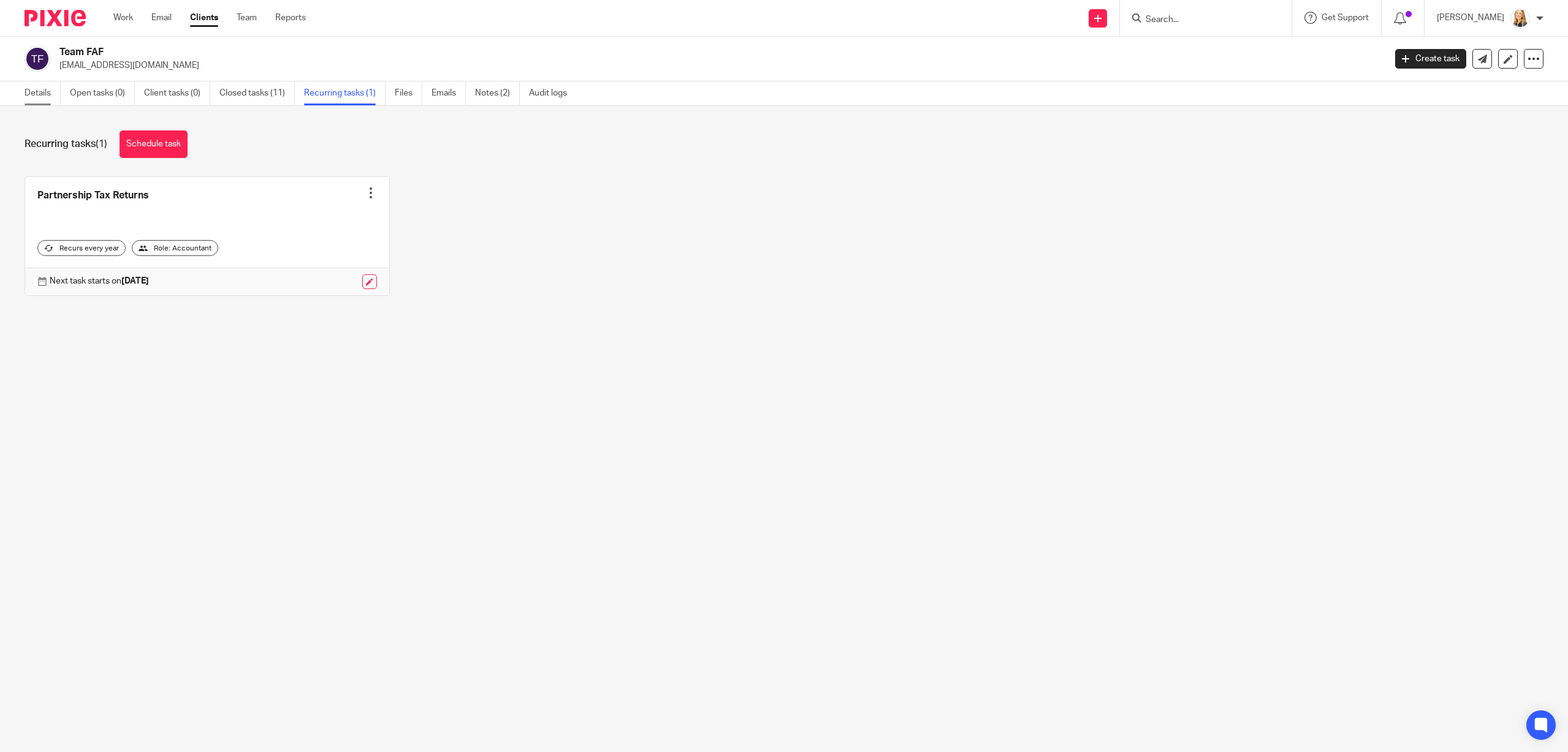
click at [41, 96] on link "Details" at bounding box center [43, 94] width 36 height 24
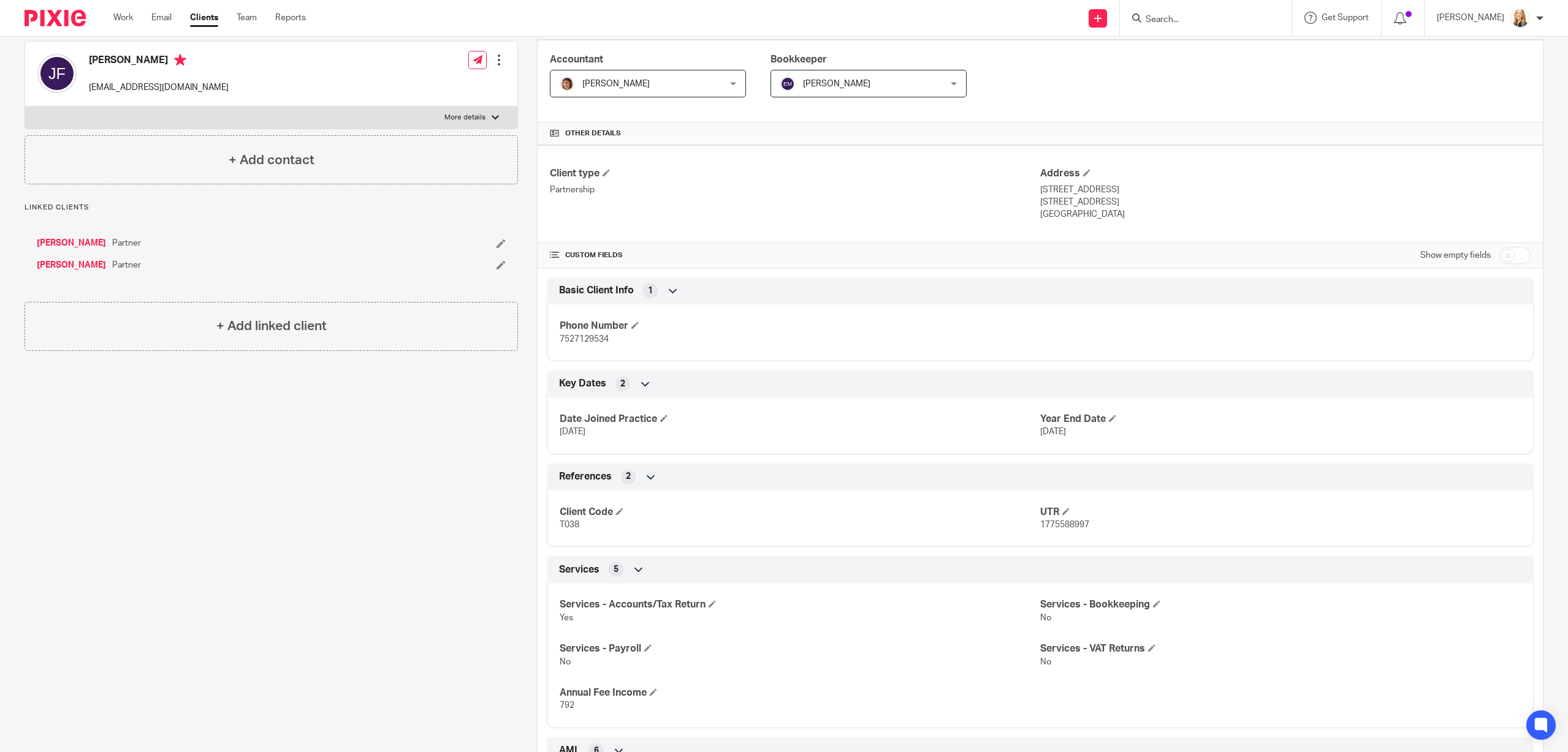
scroll to position [206, 0]
